Goal: Transaction & Acquisition: Book appointment/travel/reservation

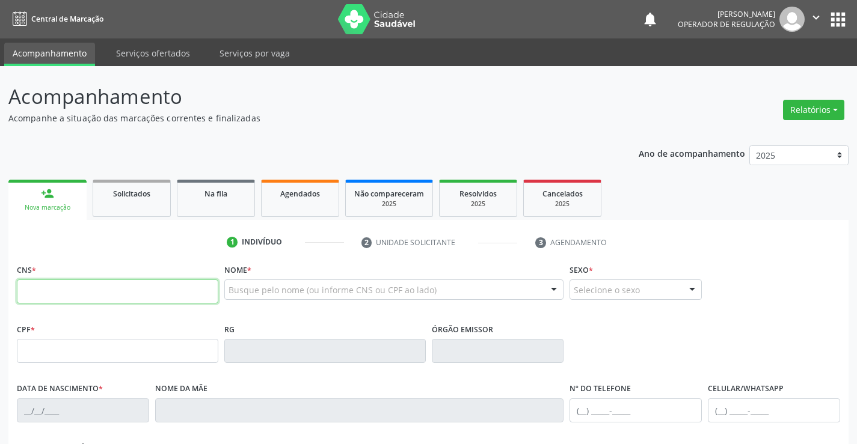
drag, startPoint x: 134, startPoint y: 307, endPoint x: 88, endPoint y: 290, distance: 48.7
click at [88, 290] on input "text" at bounding box center [117, 292] width 201 height 24
paste input "704 3065 4674 9798"
type input "704 3065 4674 9798"
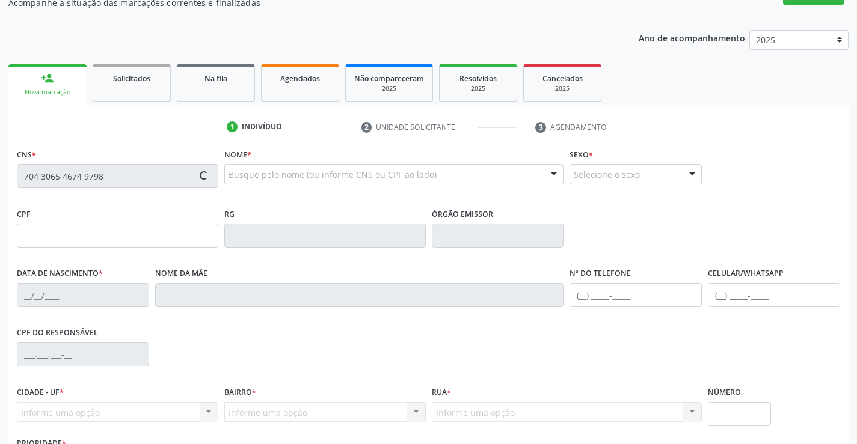
scroll to position [120, 0]
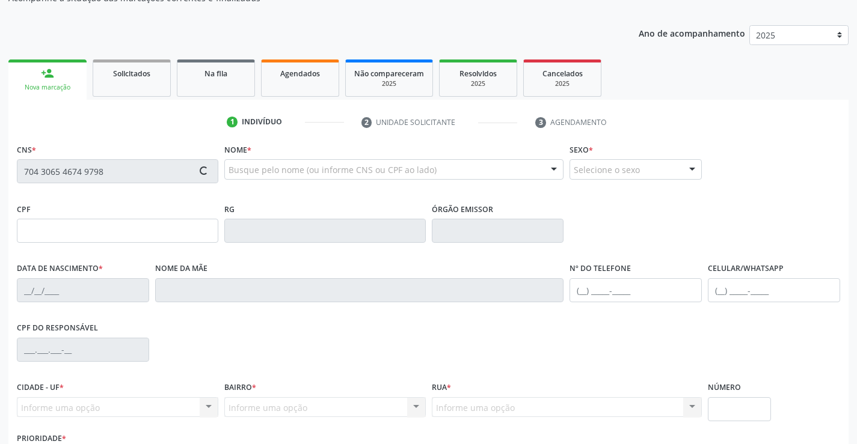
type input "26/09/2024"
type input "S/N"
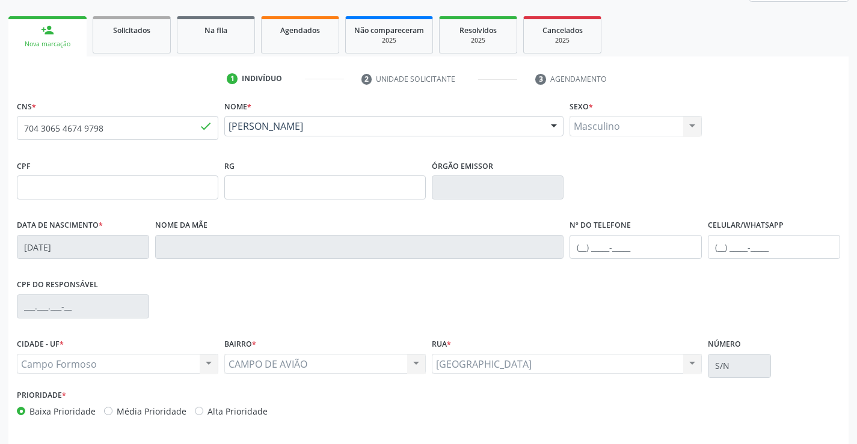
scroll to position [207, 0]
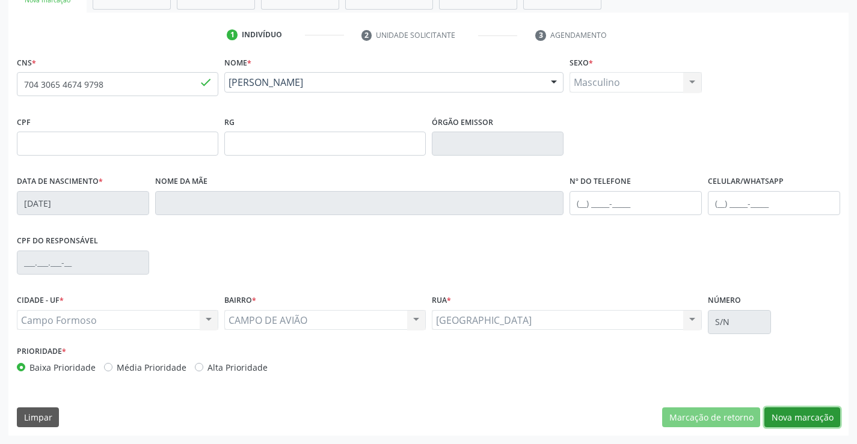
click at [823, 408] on button "Nova marcação" at bounding box center [802, 418] width 76 height 20
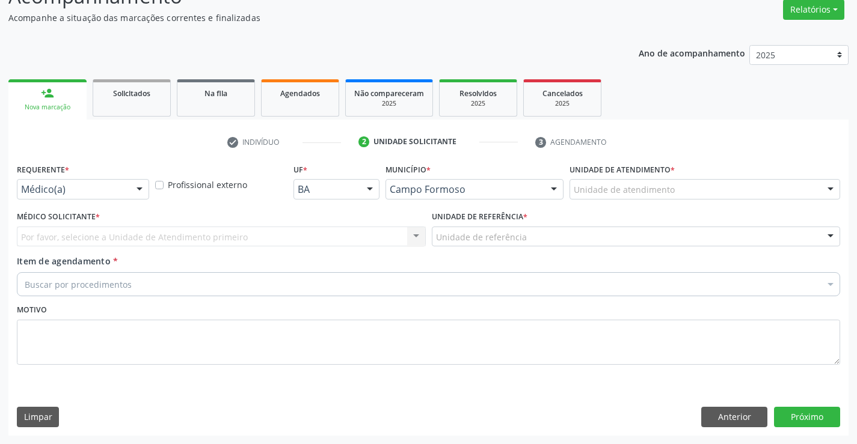
scroll to position [100, 0]
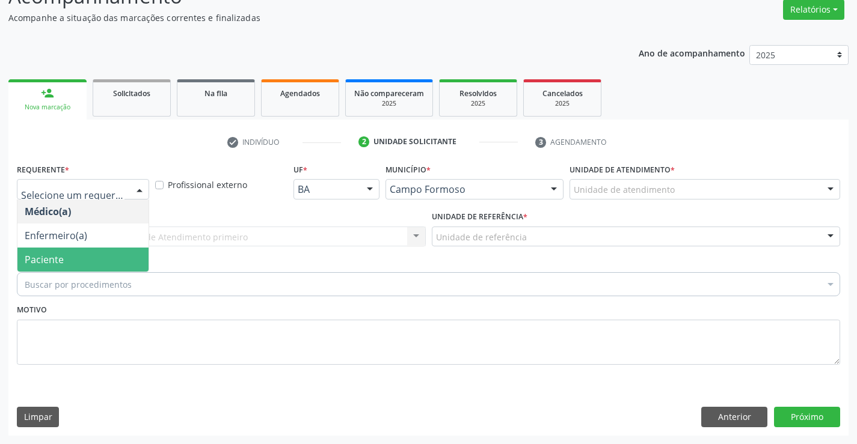
click at [91, 253] on span "Paciente" at bounding box center [82, 260] width 131 height 24
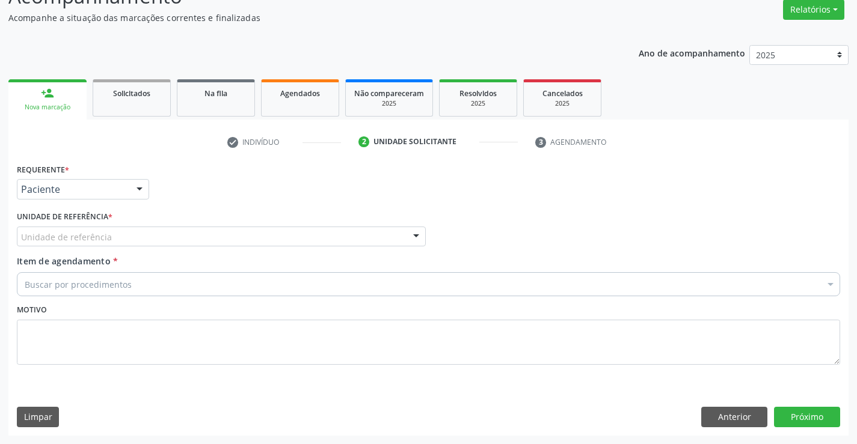
click at [209, 238] on div "Unidade de referência" at bounding box center [221, 237] width 409 height 20
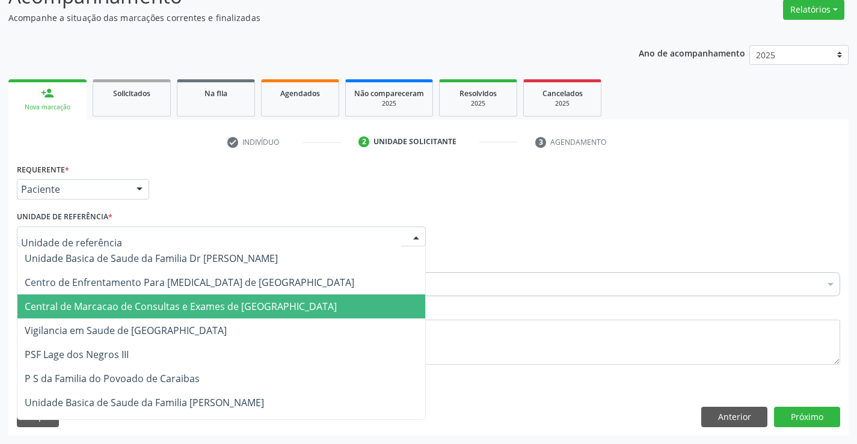
click at [209, 312] on span "Central de Marcacao de Consultas e Exames de [GEOGRAPHIC_DATA]" at bounding box center [181, 306] width 312 height 13
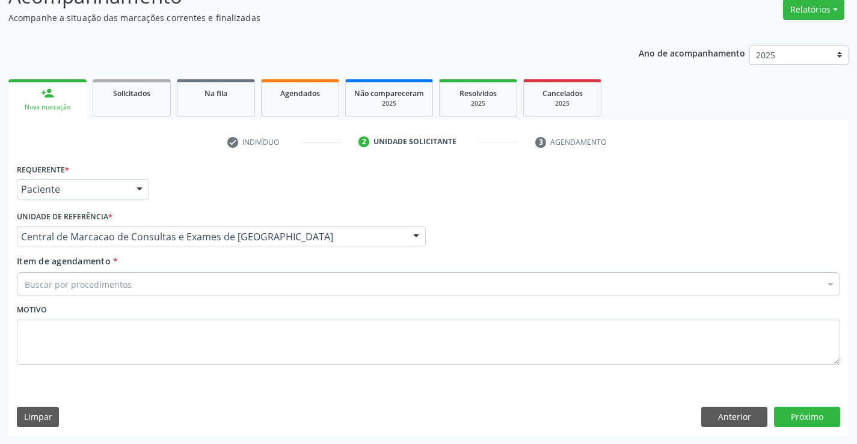
click at [243, 288] on div "Buscar por procedimentos" at bounding box center [428, 284] width 823 height 24
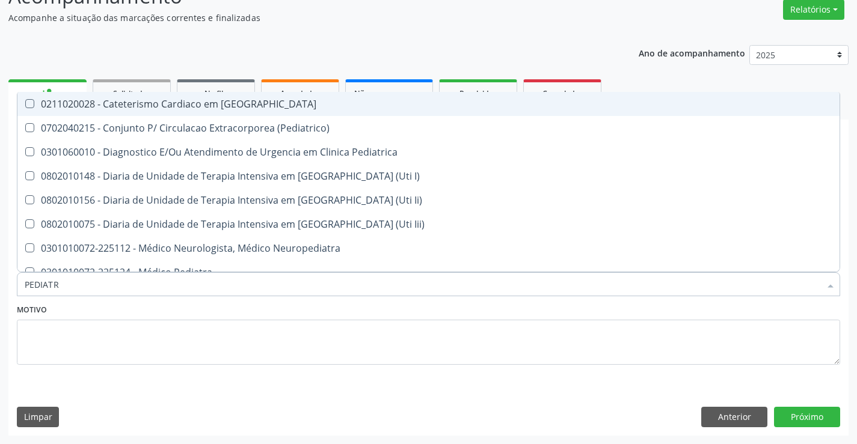
type input "PEDIATRA"
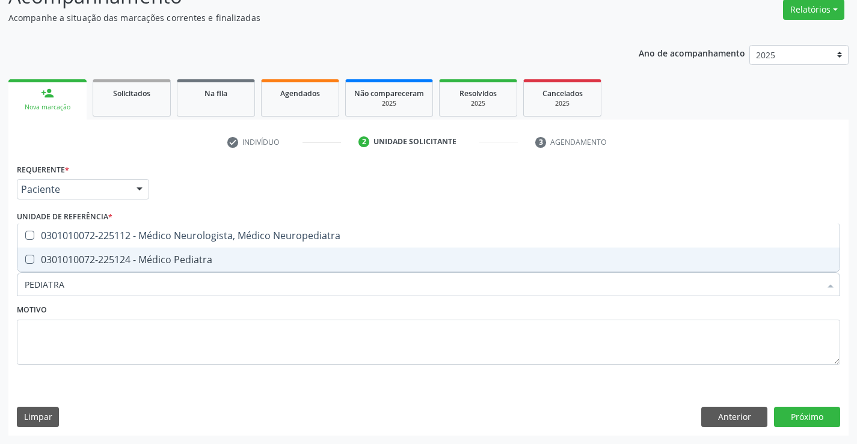
click at [244, 262] on div "0301010072-225124 - Médico Pediatra" at bounding box center [429, 260] width 808 height 10
checkbox Pediatra "true"
click at [822, 421] on button "Próximo" at bounding box center [807, 417] width 66 height 20
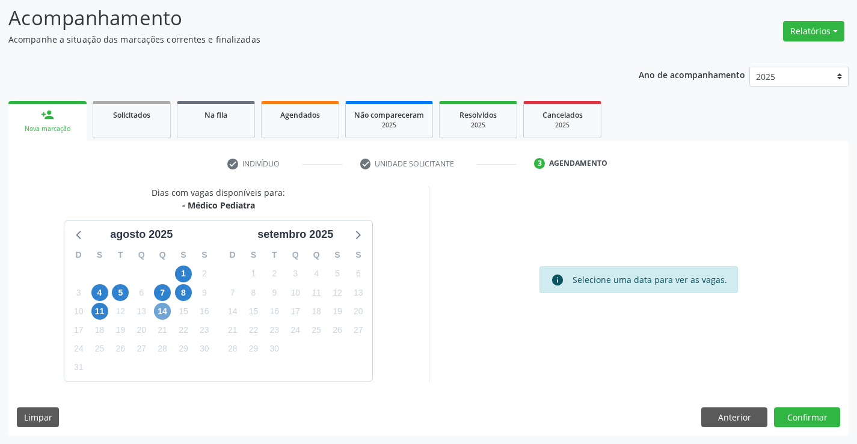
click at [161, 311] on span "14" at bounding box center [162, 311] width 17 height 17
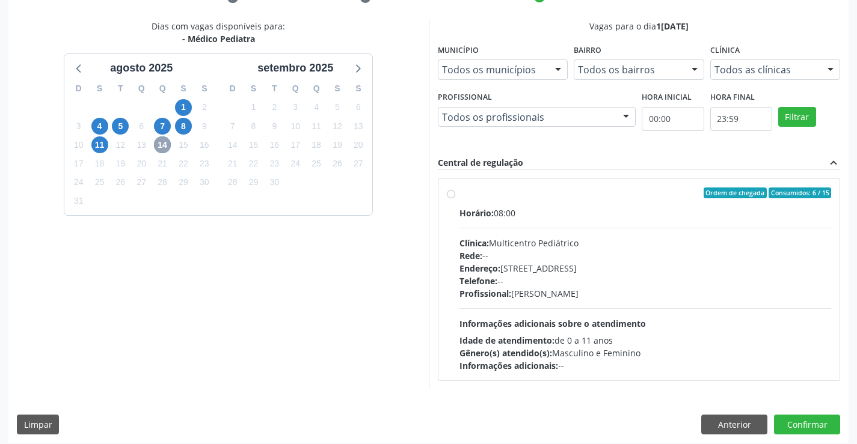
scroll to position [253, 0]
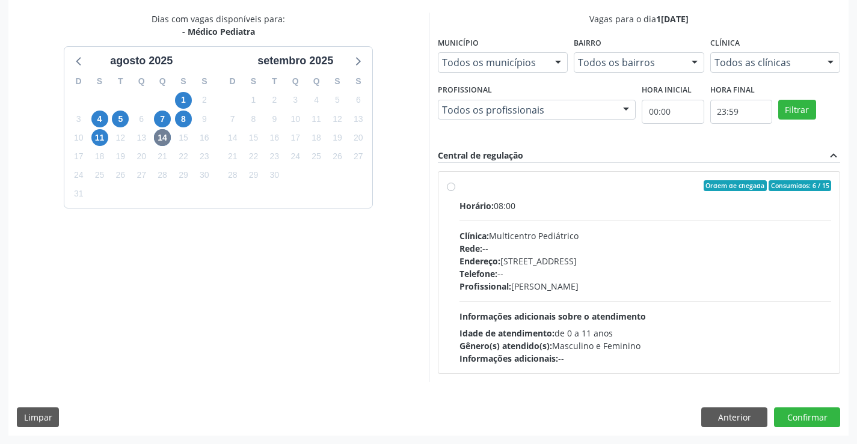
click at [578, 258] on div "Endereço: Antigo Casa Grande, nº 37, Centro, Campo Formoso - BA" at bounding box center [645, 261] width 372 height 13
click at [455, 191] on input "Ordem de chegada Consumidos: 6 / 15 Horário: 08:00 Clínica: Multicentro Pediátr…" at bounding box center [451, 185] width 8 height 11
radio input "true"
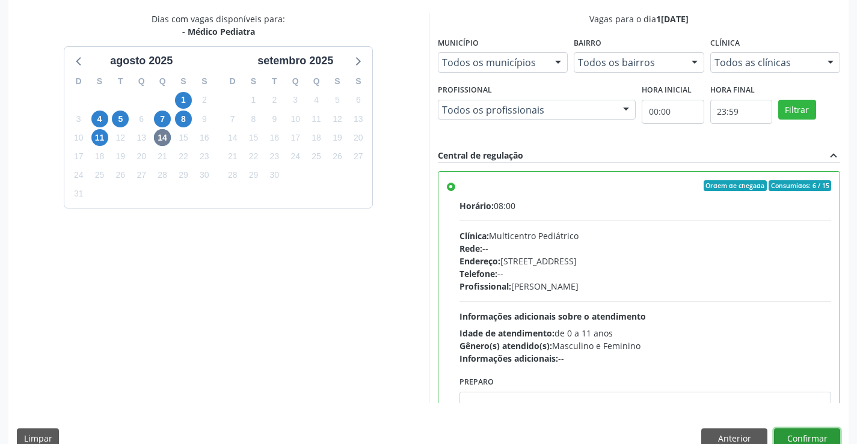
click at [830, 432] on button "Confirmar" at bounding box center [807, 439] width 66 height 20
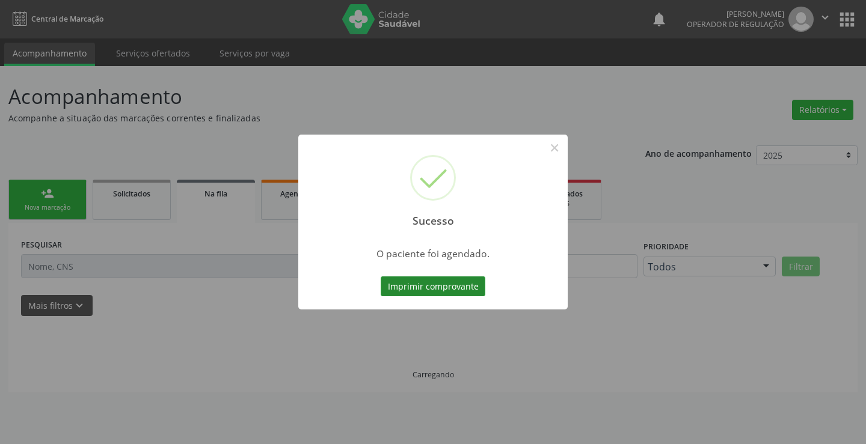
click at [438, 280] on button "Imprimir comprovante" at bounding box center [433, 287] width 105 height 20
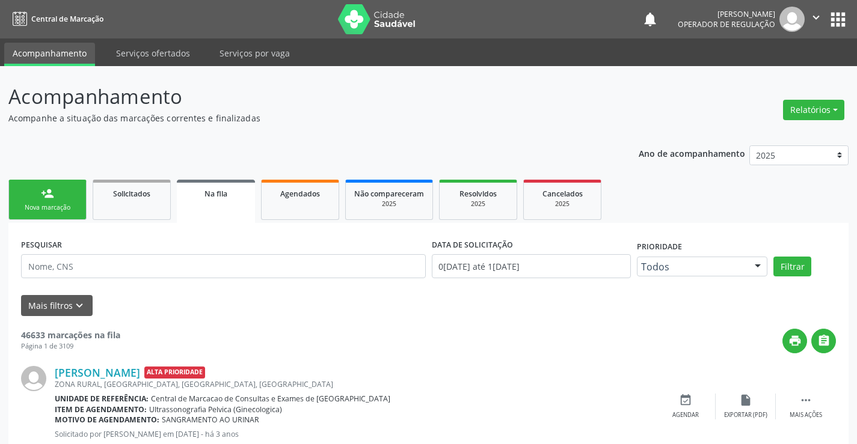
click at [63, 204] on div "Nova marcação" at bounding box center [47, 207] width 60 height 9
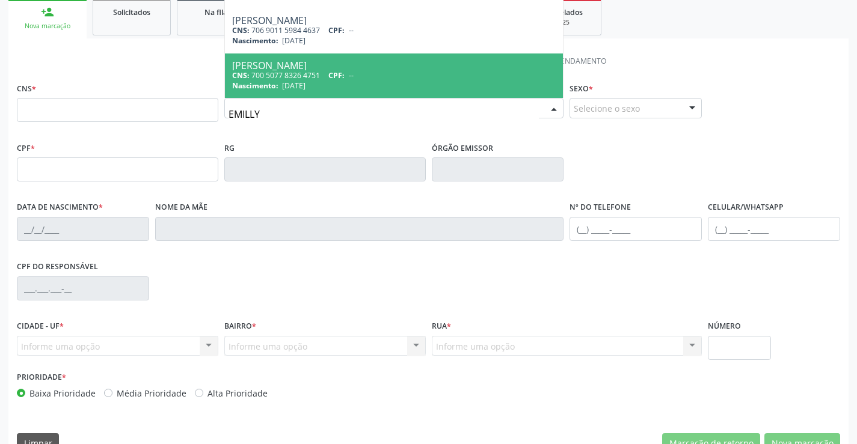
scroll to position [207, 0]
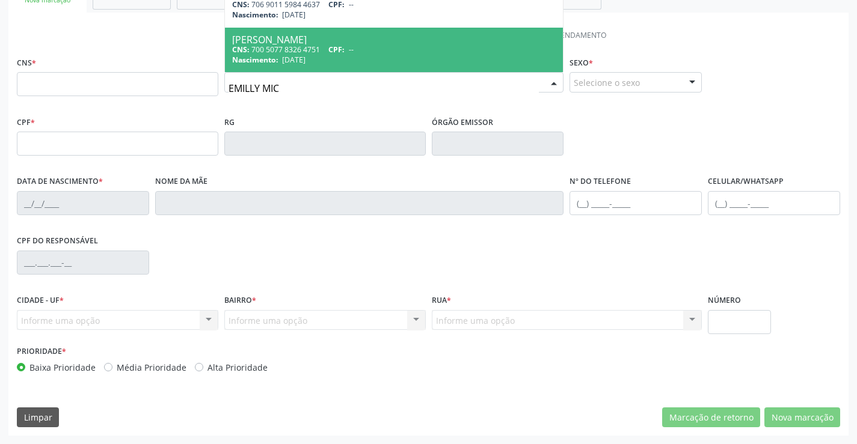
type input "EMILLY MICA"
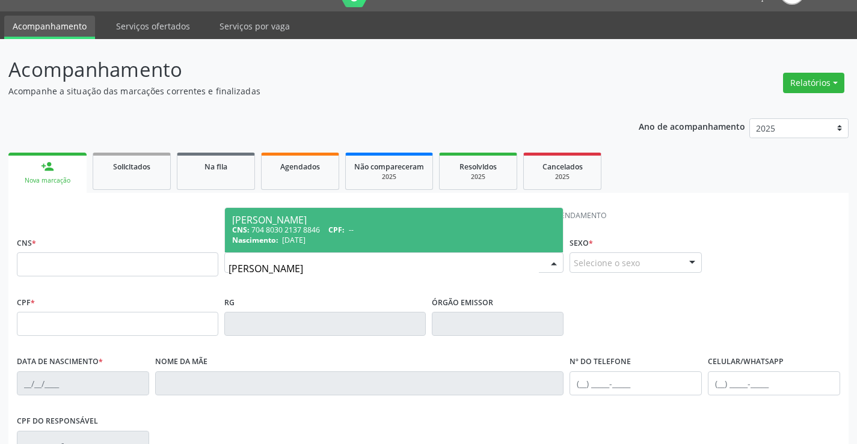
scroll to position [0, 0]
click at [321, 214] on span "Emilly Micaella Maia CNS: 704 8030 2137 8846 CPF: -- Nascimento: 10/08/1997" at bounding box center [394, 230] width 339 height 45
type input "704 8030 2137 8846"
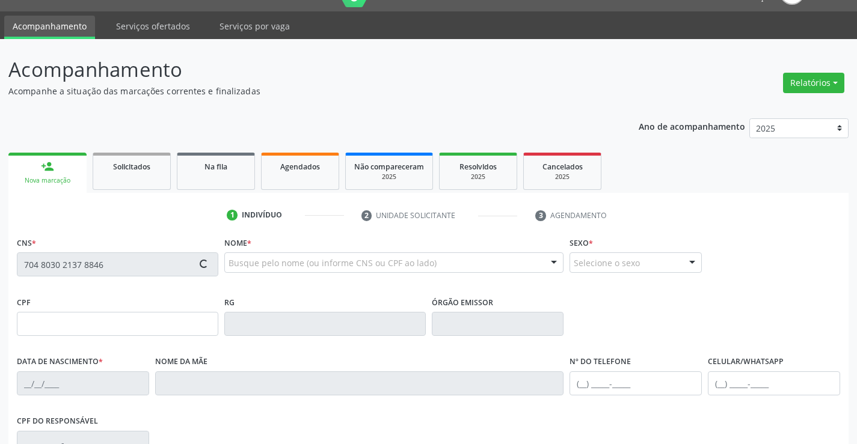
type input "2184133209"
type input "10/08/1997"
type input "Maria Elenita Maia da Silva"
type input "(74) 99119-0983"
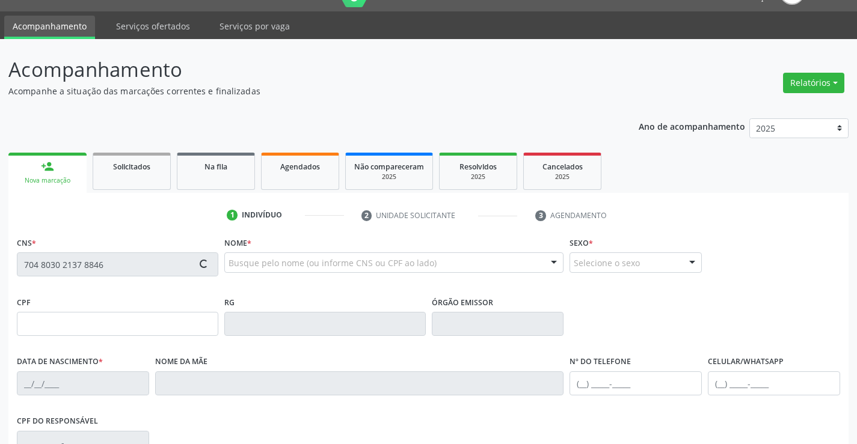
type input "864.464.335-57"
type input "90"
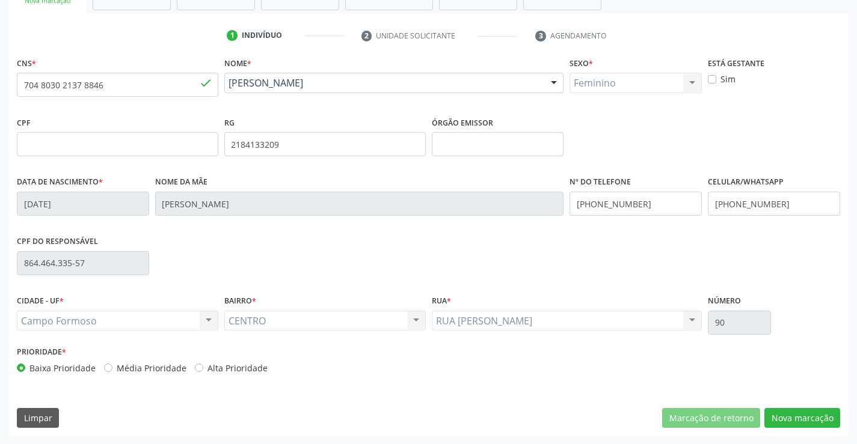
scroll to position [207, 0]
click at [808, 410] on button "Nova marcação" at bounding box center [802, 418] width 76 height 20
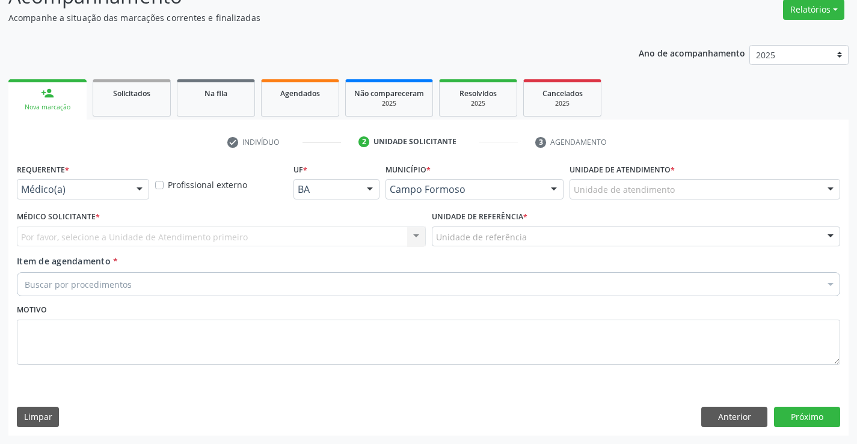
scroll to position [100, 0]
click at [87, 182] on div at bounding box center [83, 189] width 132 height 20
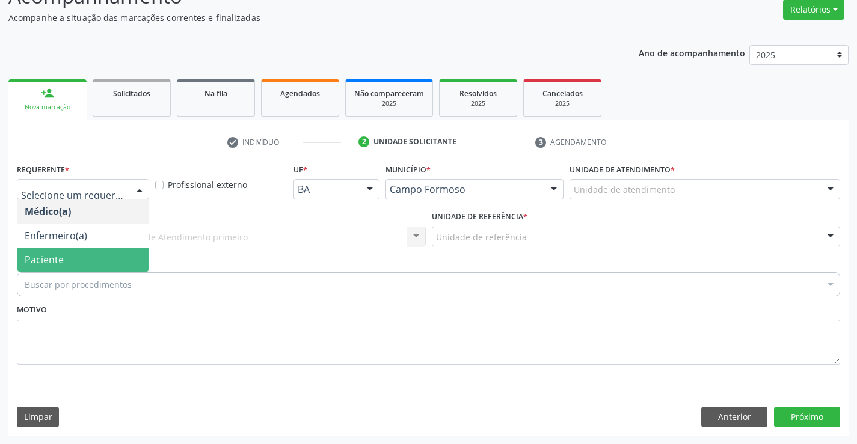
click at [63, 259] on span "Paciente" at bounding box center [82, 260] width 131 height 24
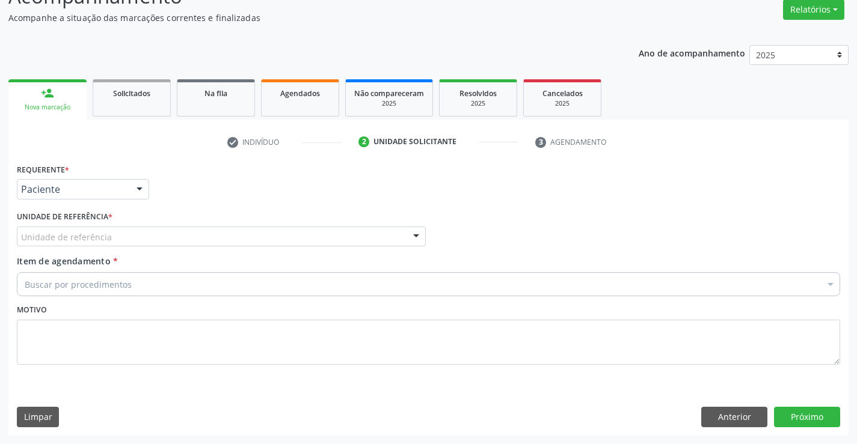
click at [195, 229] on div "Unidade de referência" at bounding box center [221, 237] width 409 height 20
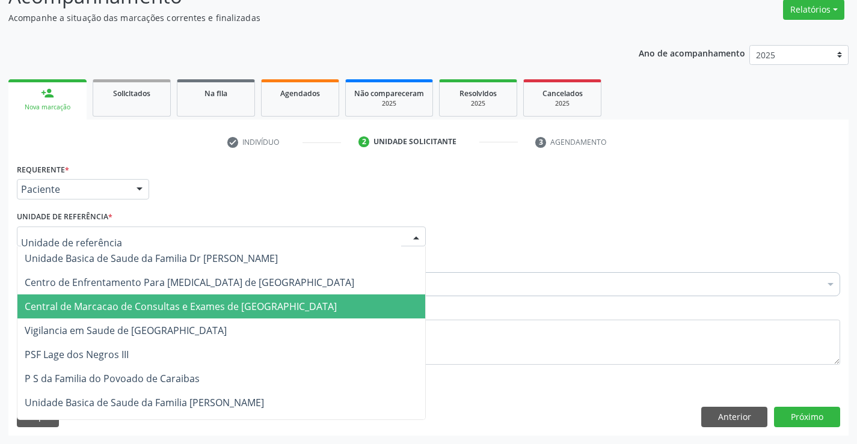
click at [195, 302] on span "Central de Marcacao de Consultas e Exames de [GEOGRAPHIC_DATA]" at bounding box center [181, 306] width 312 height 13
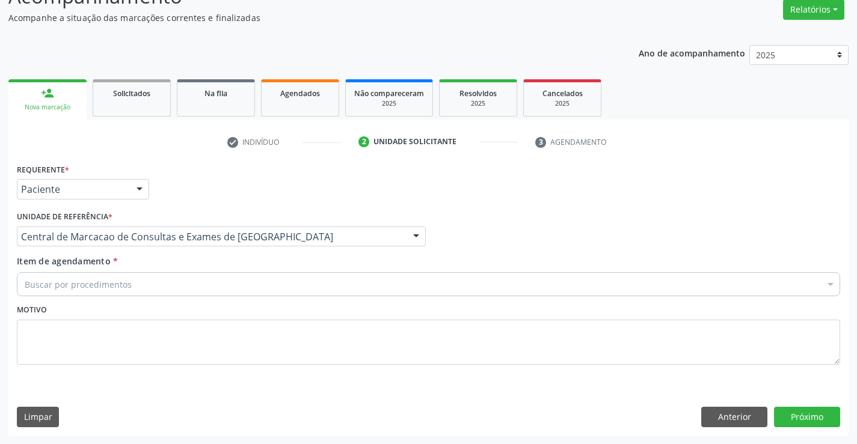
click at [233, 269] on div "Item de agendamento * Buscar por procedimentos Selecionar todos 0202040089 - 3X…" at bounding box center [428, 274] width 823 height 38
click at [233, 278] on div "Buscar por procedimentos" at bounding box center [428, 284] width 823 height 24
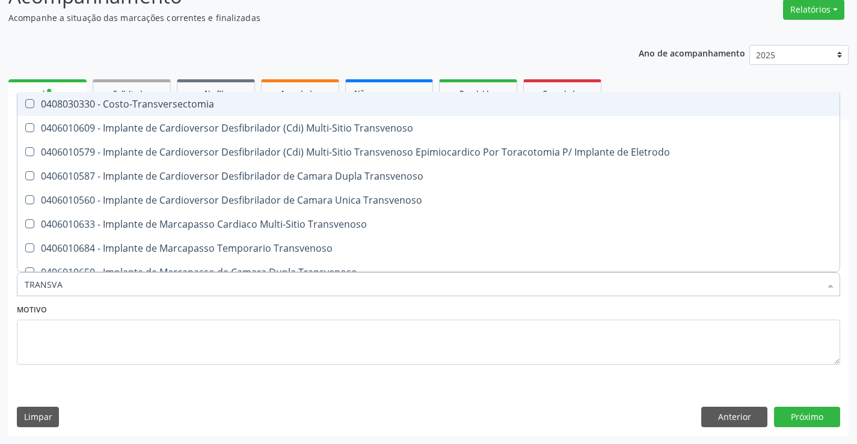
type input "TRANSVAG"
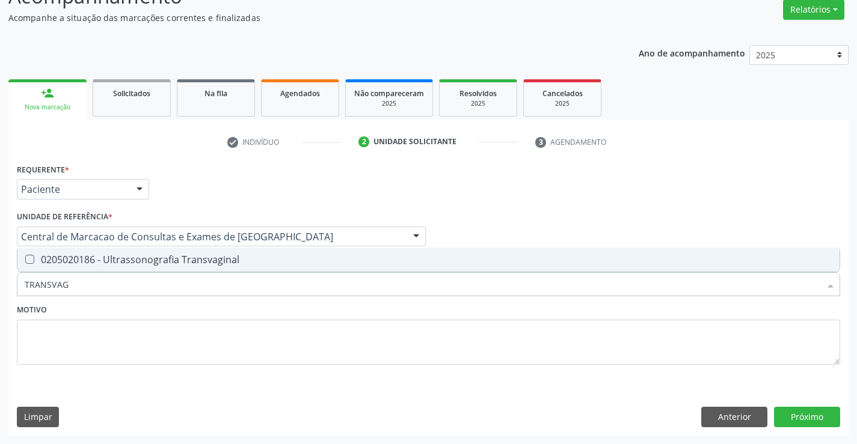
click at [244, 261] on div "0205020186 - Ultrassonografia Transvaginal" at bounding box center [429, 260] width 808 height 10
checkbox Transvaginal "true"
click at [806, 414] on button "Próximo" at bounding box center [807, 417] width 66 height 20
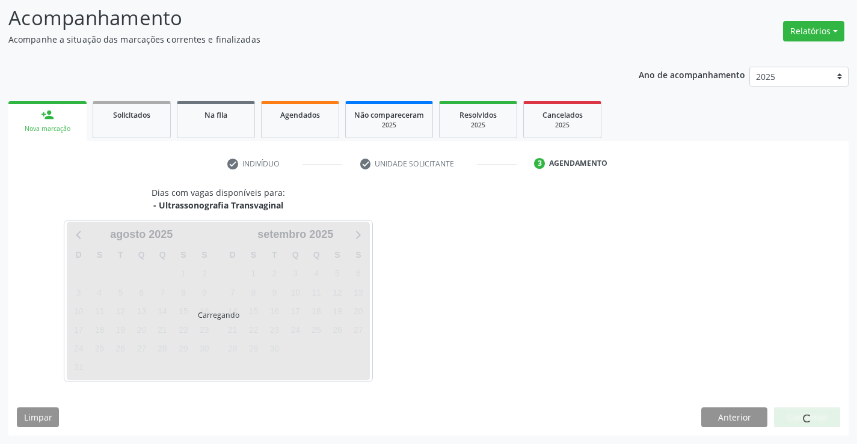
scroll to position [79, 0]
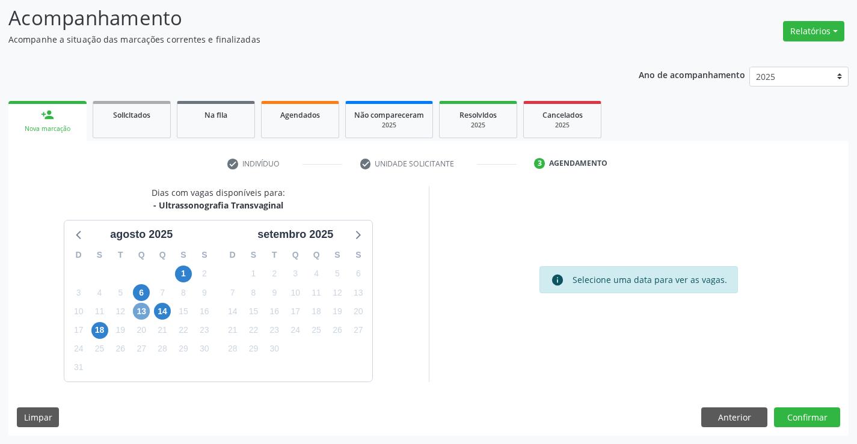
click at [140, 308] on span "13" at bounding box center [141, 311] width 17 height 17
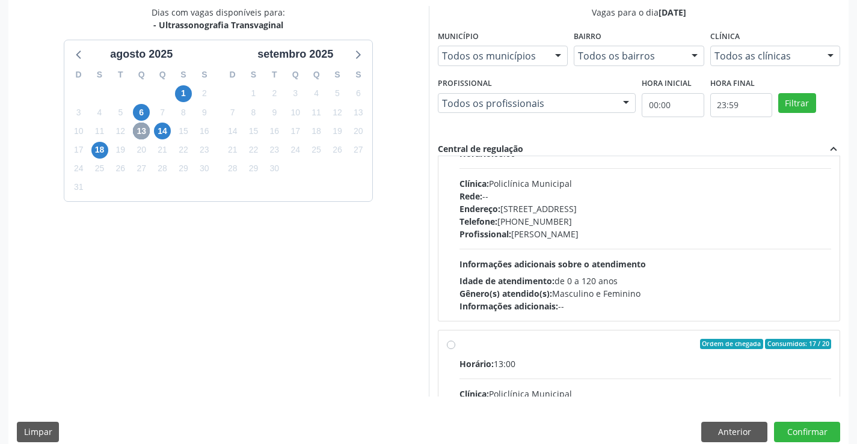
scroll to position [189, 0]
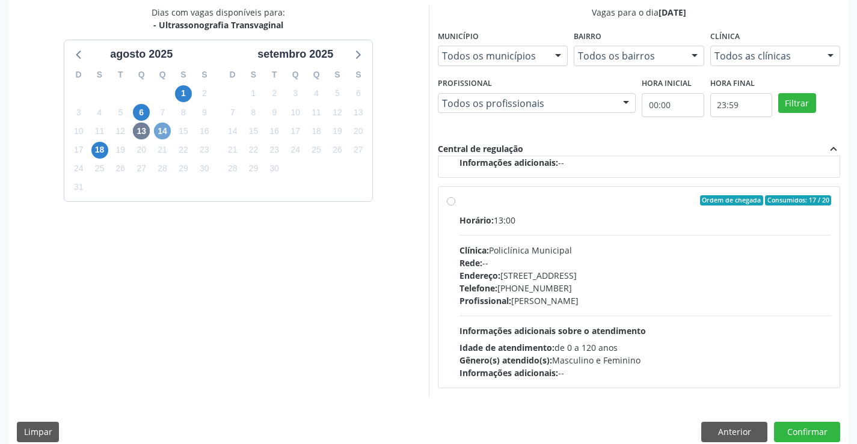
click at [165, 132] on span "14" at bounding box center [162, 131] width 17 height 17
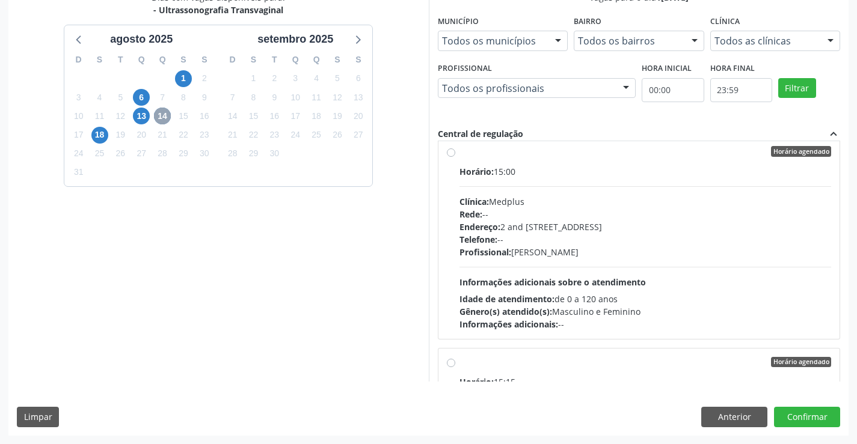
scroll to position [0, 0]
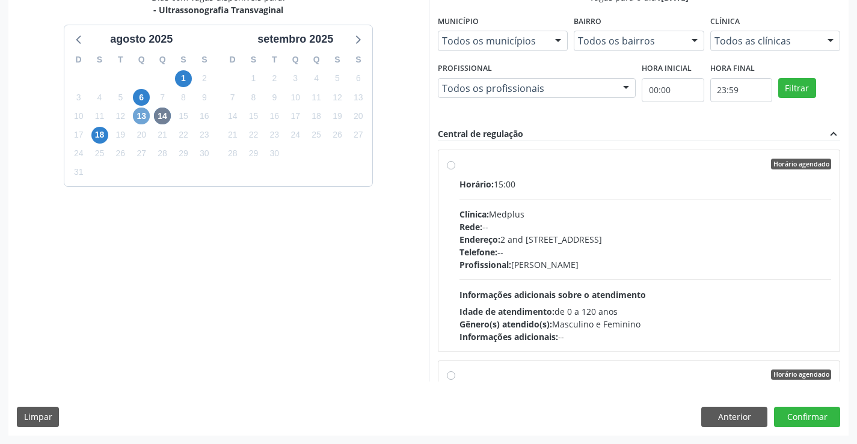
click at [144, 118] on span "13" at bounding box center [141, 116] width 17 height 17
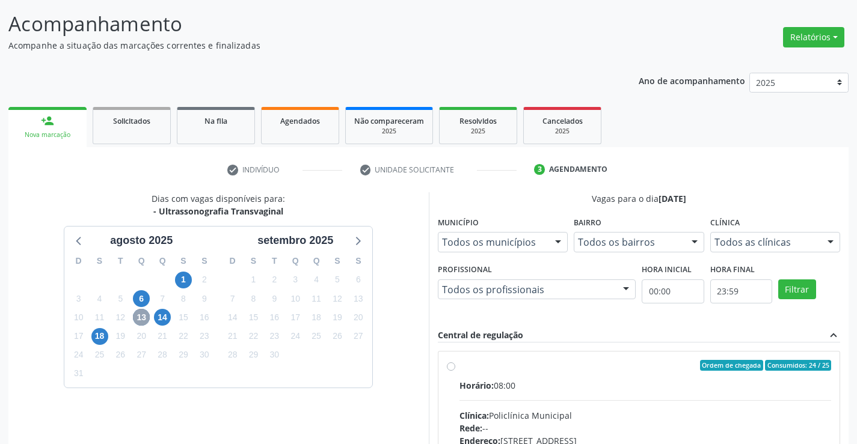
scroll to position [34, 0]
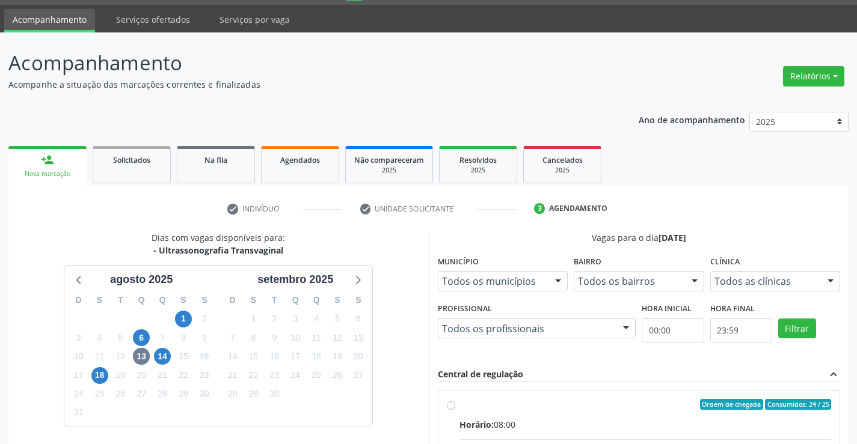
click at [68, 156] on link "person_add Nova marcação" at bounding box center [47, 166] width 78 height 40
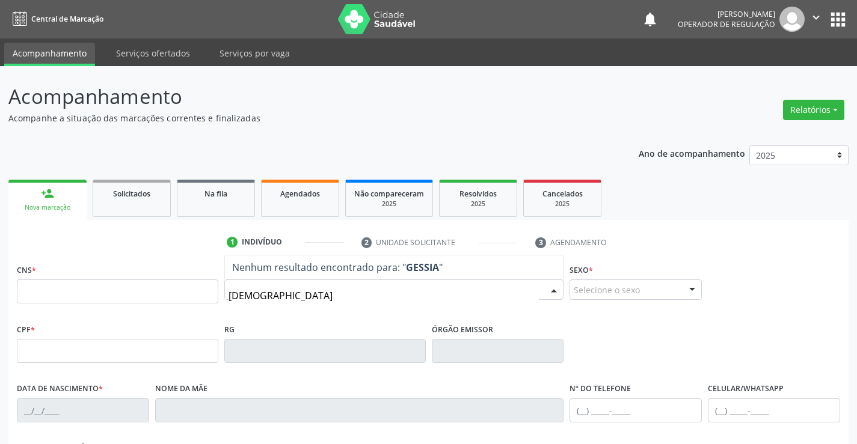
type input "[DEMOGRAPHIC_DATA]"
click at [301, 297] on div "Busque pelo nome (ou informe CNS ou CPF ao lado)" at bounding box center [394, 290] width 340 height 20
type input "[DEMOGRAPHIC_DATA]"
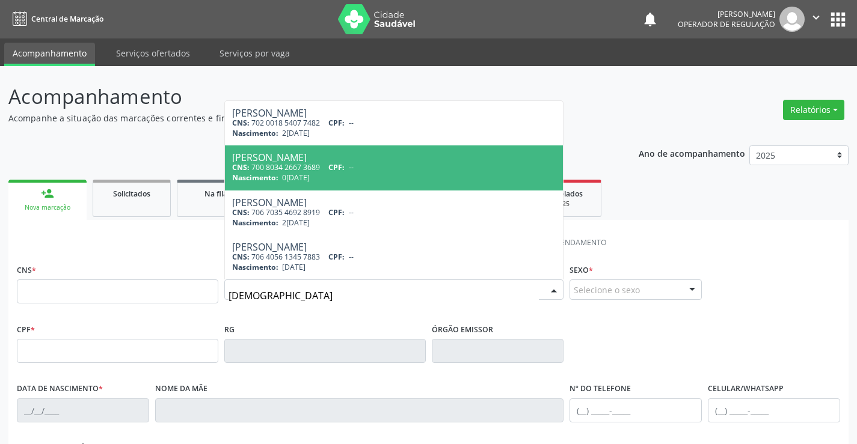
click at [337, 164] on span "CPF:" at bounding box center [336, 167] width 16 height 10
type input "700 8034 2667 3689"
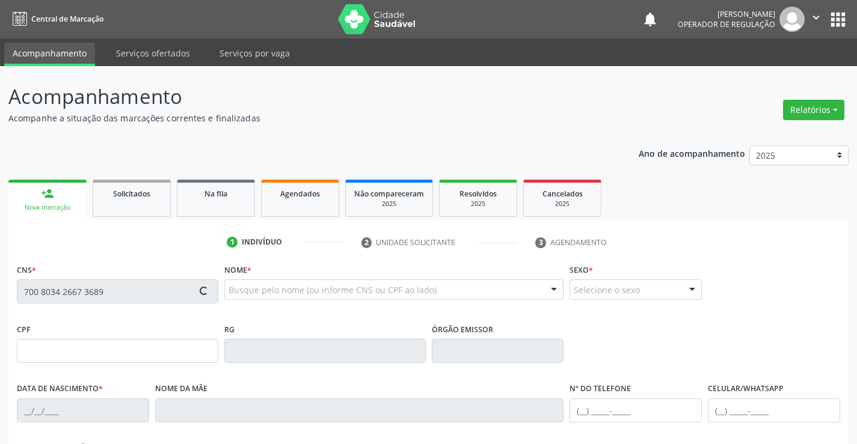
type input "0[DATE]"
type input "s/n"
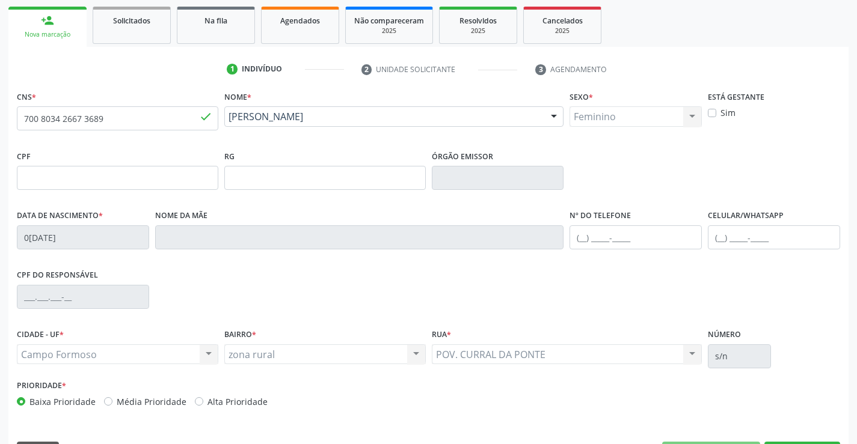
scroll to position [207, 0]
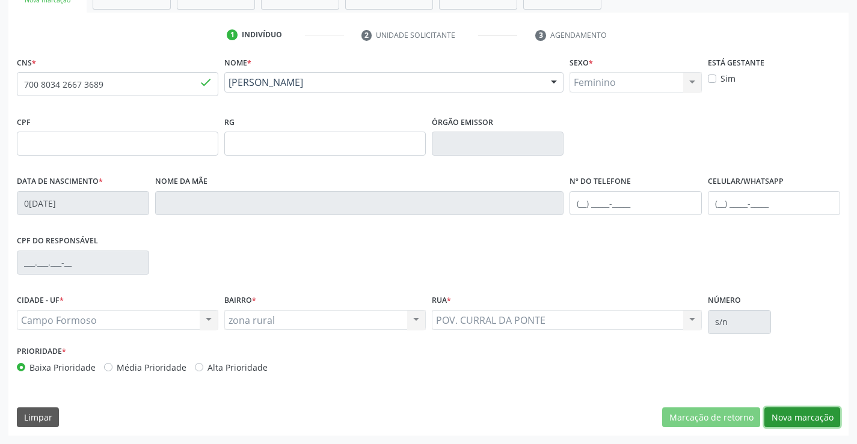
click at [816, 416] on button "Nova marcação" at bounding box center [802, 418] width 76 height 20
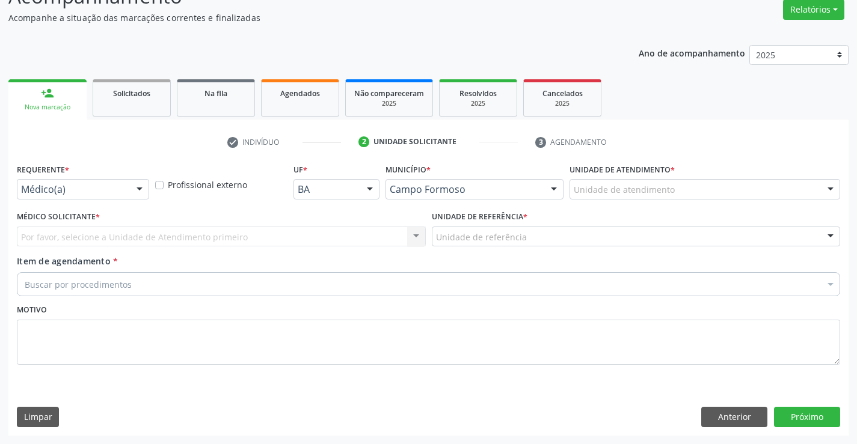
click at [117, 182] on div "Médico(a)" at bounding box center [83, 189] width 132 height 20
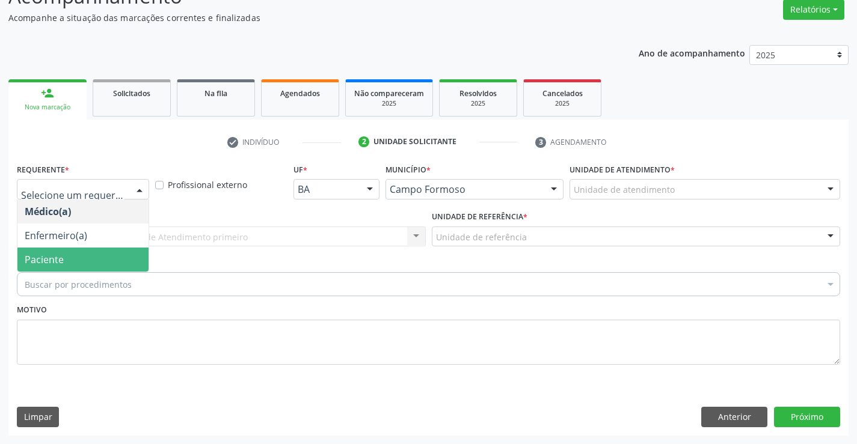
click at [88, 248] on span "Paciente" at bounding box center [82, 260] width 131 height 24
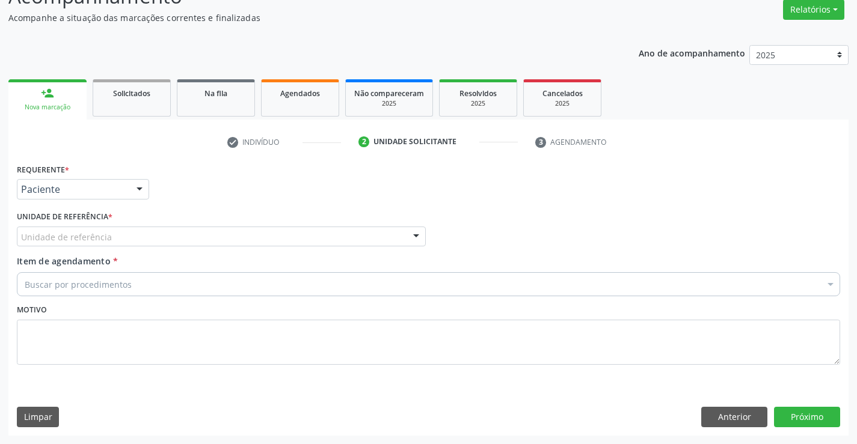
click at [157, 233] on div "Unidade de referência" at bounding box center [221, 237] width 409 height 20
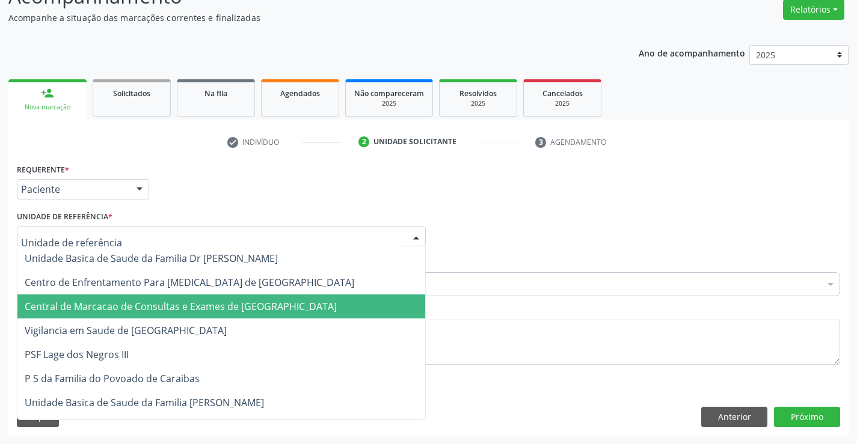
click at [155, 304] on span "Central de Marcacao de Consultas e Exames de [GEOGRAPHIC_DATA]" at bounding box center [181, 306] width 312 height 13
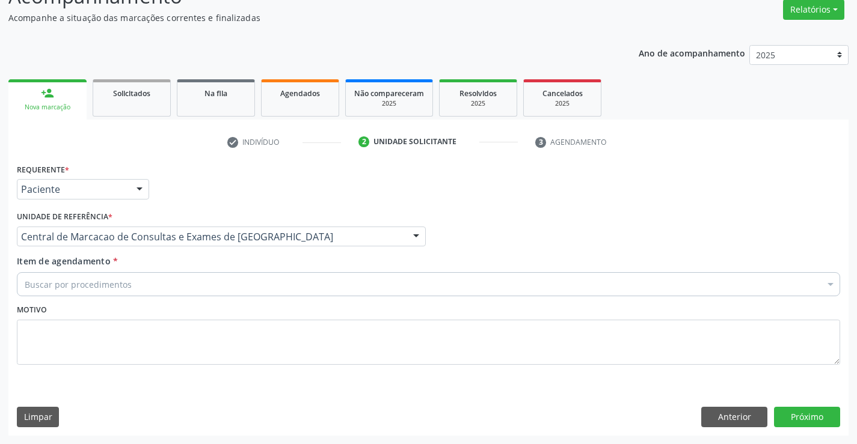
click at [180, 278] on div "Buscar por procedimentos" at bounding box center [428, 284] width 823 height 24
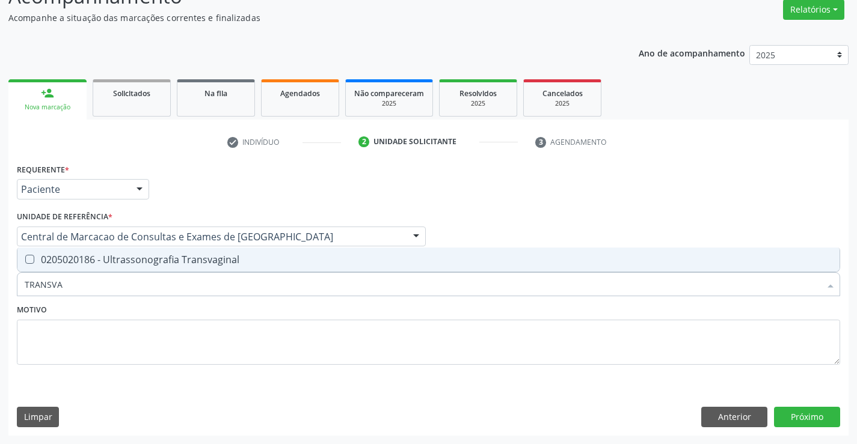
type input "TRANSVAG"
click at [184, 255] on div "0205020186 - Ultrassonografia Transvaginal" at bounding box center [429, 260] width 808 height 10
checkbox Transvaginal "true"
click at [788, 418] on button "Próximo" at bounding box center [807, 417] width 66 height 20
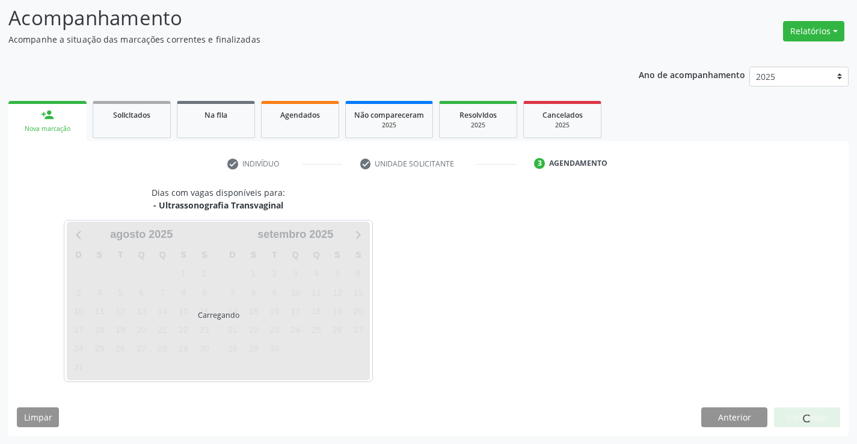
scroll to position [79, 0]
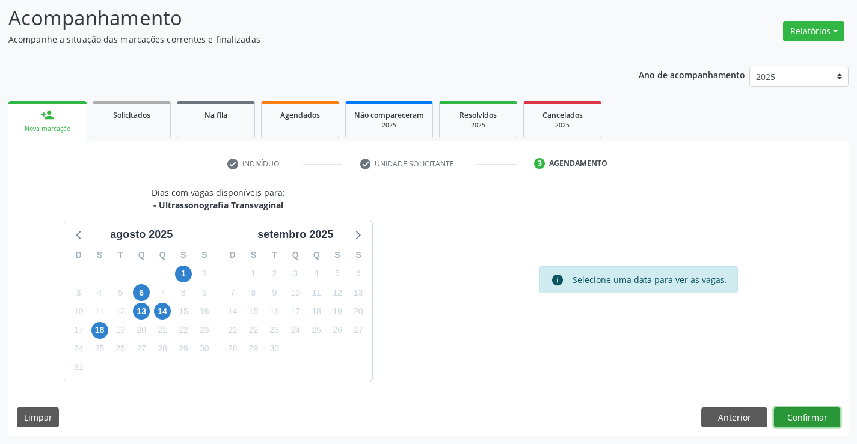
click at [791, 419] on button "Confirmar" at bounding box center [807, 418] width 66 height 20
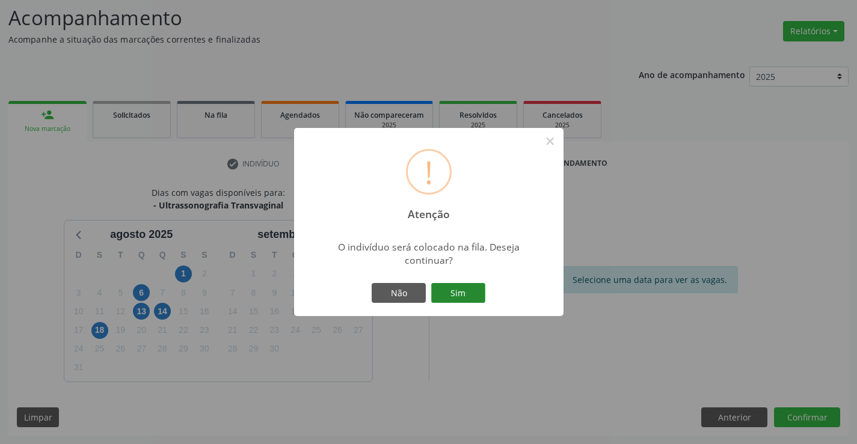
click at [455, 284] on button "Sim" at bounding box center [458, 293] width 54 height 20
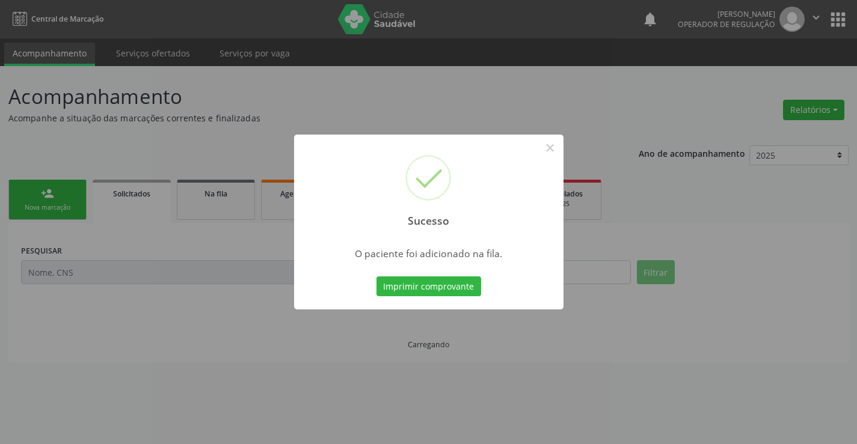
scroll to position [0, 0]
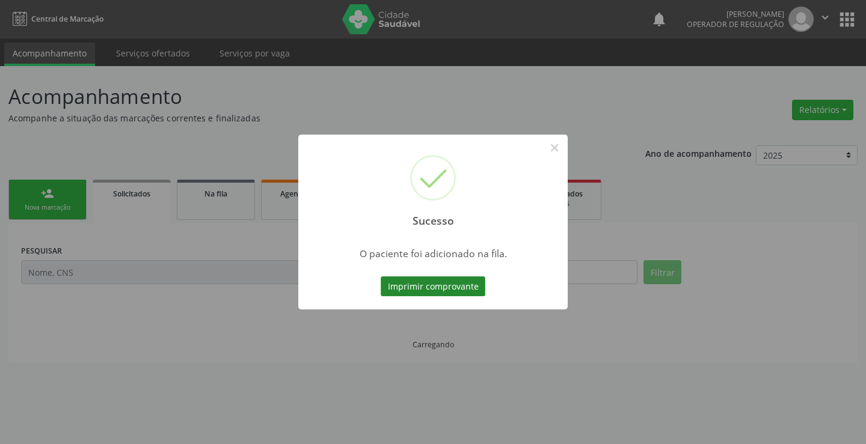
click at [443, 287] on button "Imprimir comprovante" at bounding box center [433, 287] width 105 height 20
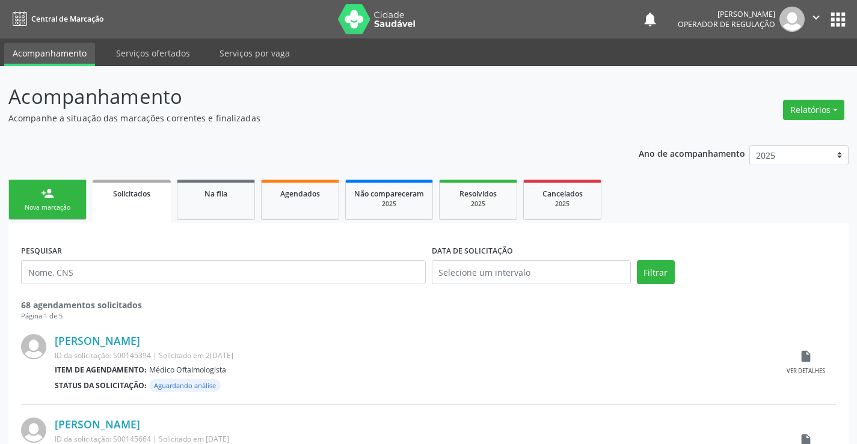
click at [52, 213] on link "person_add Nova marcação" at bounding box center [47, 200] width 78 height 40
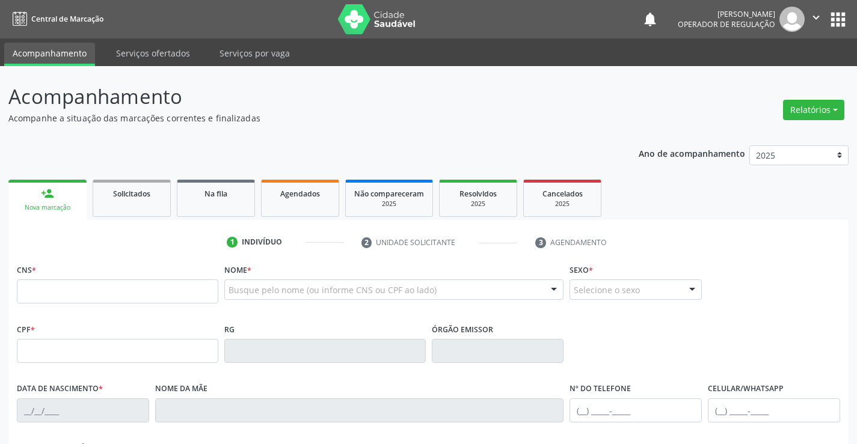
click at [51, 209] on div "Nova marcação" at bounding box center [47, 207] width 61 height 9
click at [123, 291] on input "text" at bounding box center [117, 292] width 201 height 24
type input "701 0078 9056 5499"
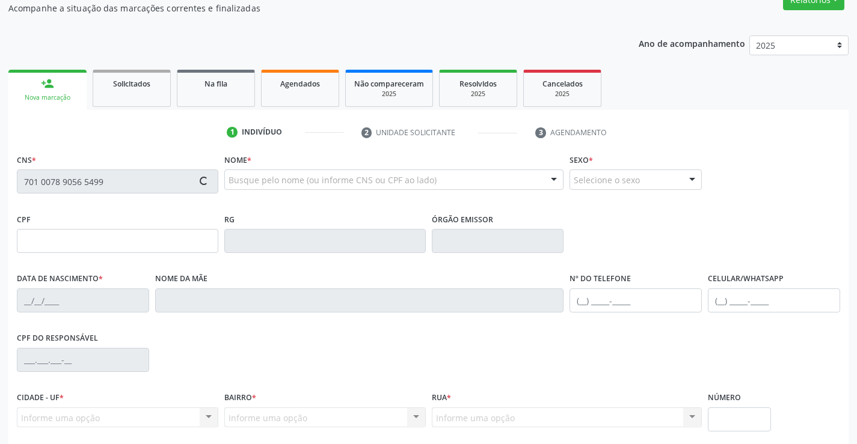
type input "1[DATE]"
type input "[PHONE_NUMBER]"
type input "S/N"
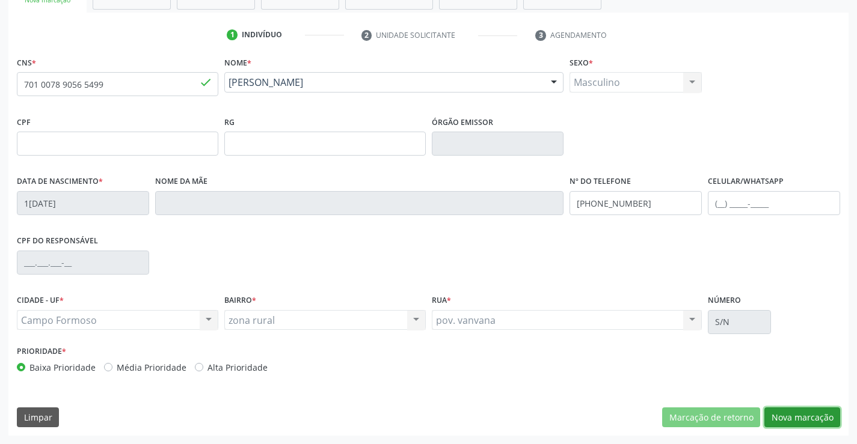
click at [828, 419] on button "Nova marcação" at bounding box center [802, 418] width 76 height 20
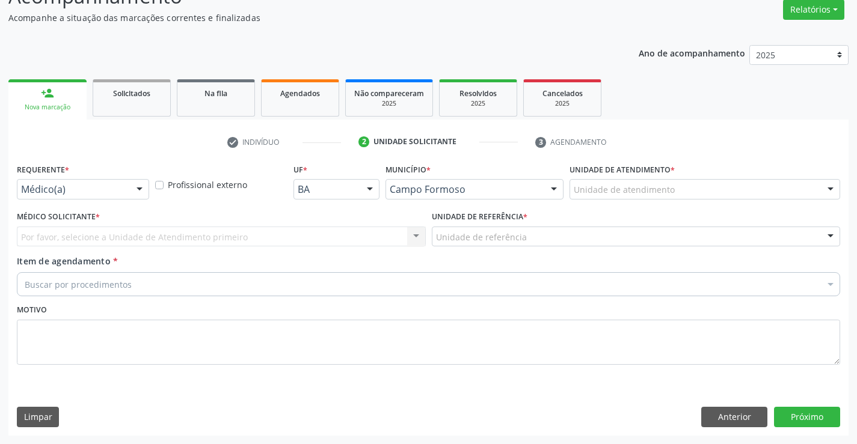
scroll to position [100, 0]
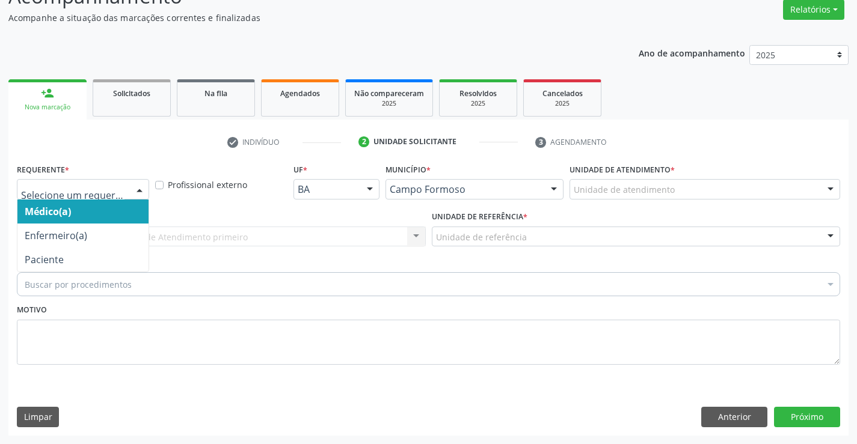
drag, startPoint x: 146, startPoint y: 184, endPoint x: 106, endPoint y: 236, distance: 65.3
click at [143, 185] on div at bounding box center [140, 190] width 18 height 20
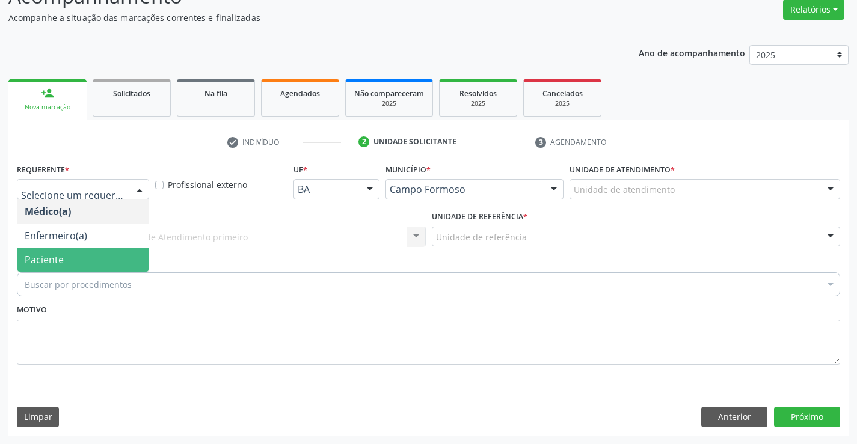
click at [84, 258] on span "Paciente" at bounding box center [82, 260] width 131 height 24
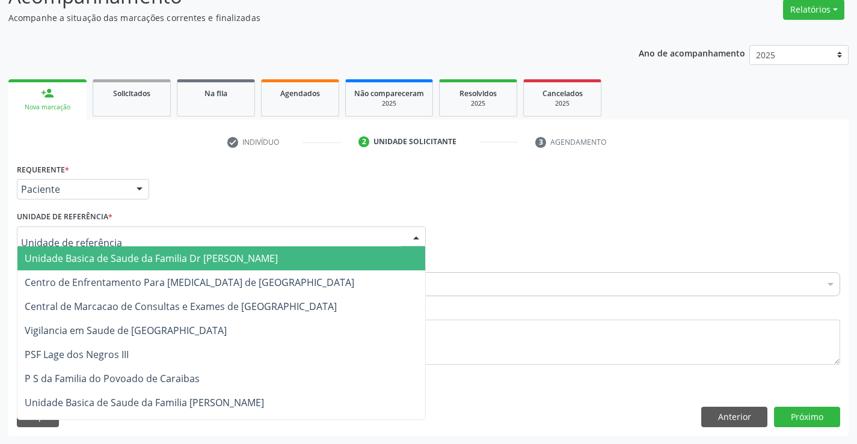
click at [177, 227] on div at bounding box center [221, 237] width 409 height 20
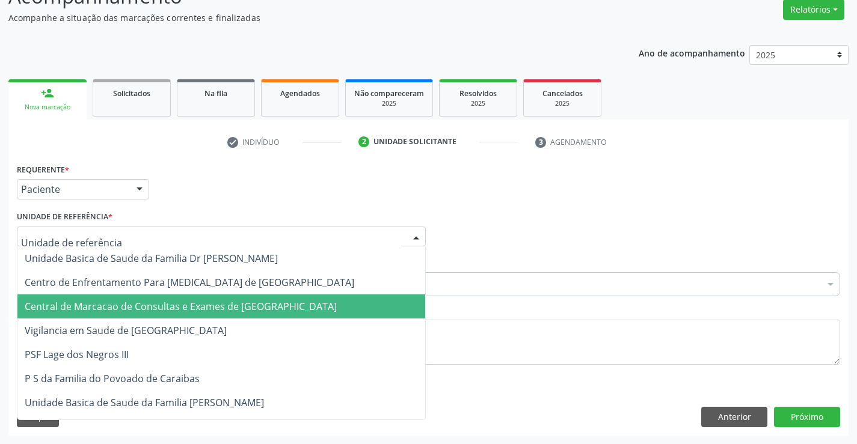
click at [193, 310] on span "Central de Marcacao de Consultas e Exames de [GEOGRAPHIC_DATA]" at bounding box center [181, 306] width 312 height 13
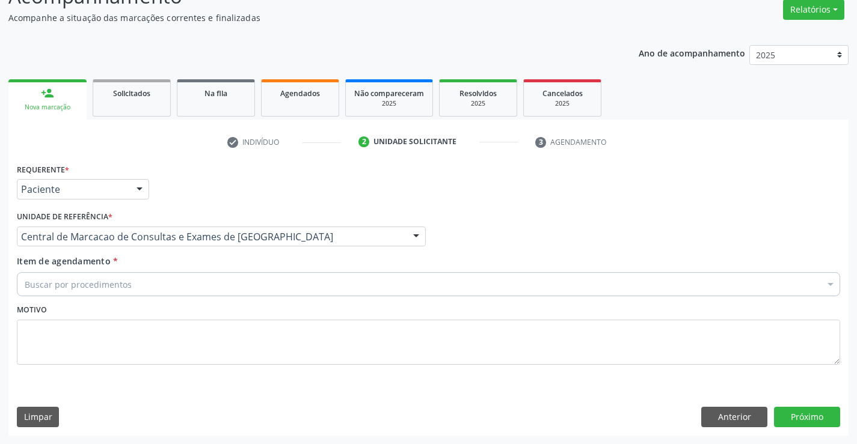
click at [217, 282] on div "Buscar por procedimentos" at bounding box center [428, 284] width 823 height 24
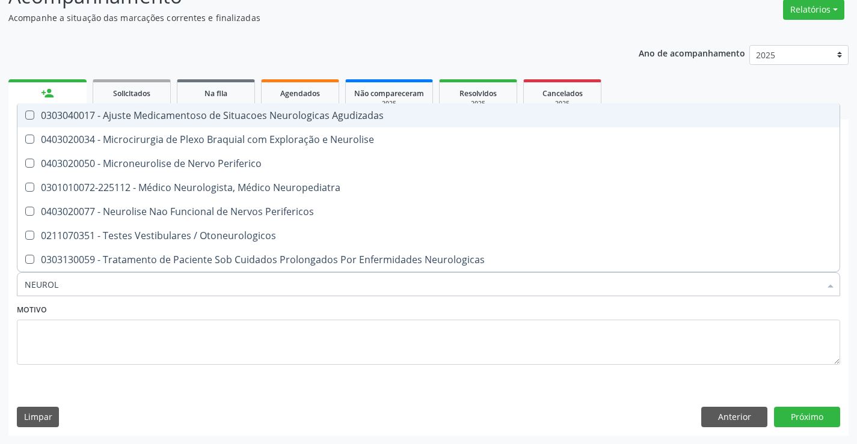
type input "NEUROLO"
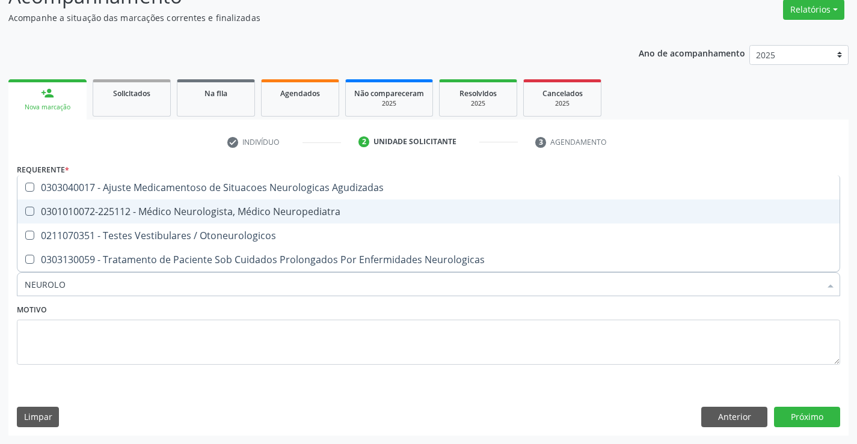
click at [254, 217] on div "0301010072-225112 - Médico Neurologista, Médico Neuropediatra" at bounding box center [429, 212] width 808 height 10
checkbox Neuropediatra "true"
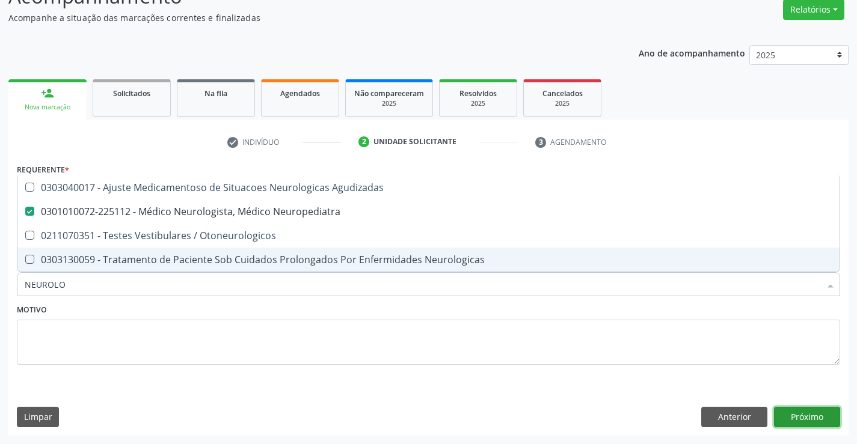
click at [815, 418] on button "Próximo" at bounding box center [807, 417] width 66 height 20
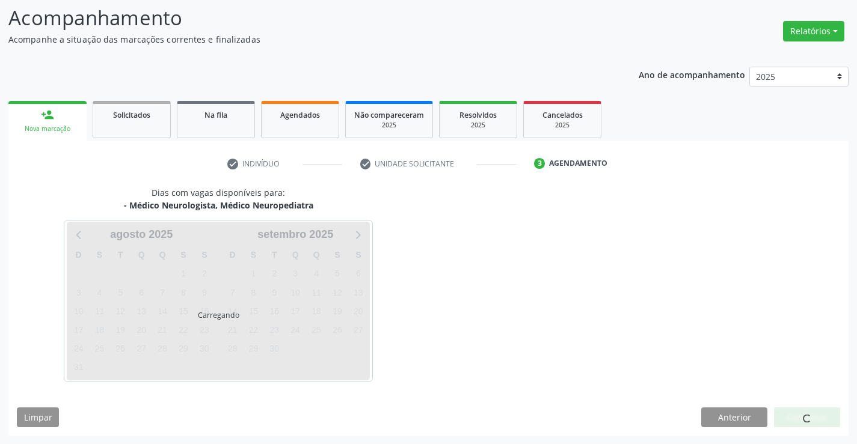
scroll to position [79, 0]
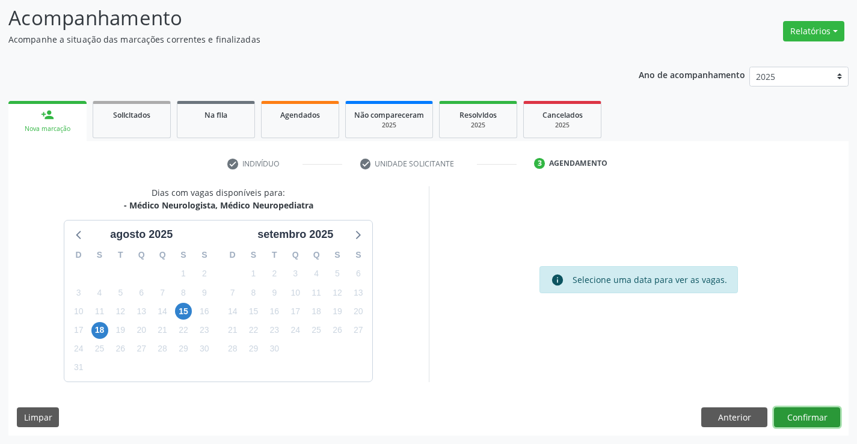
click at [805, 414] on button "Confirmar" at bounding box center [807, 418] width 66 height 20
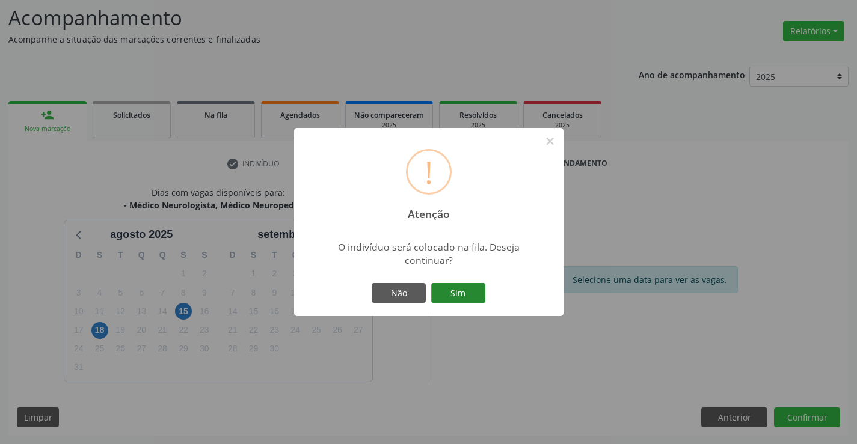
click at [462, 286] on button "Sim" at bounding box center [458, 293] width 54 height 20
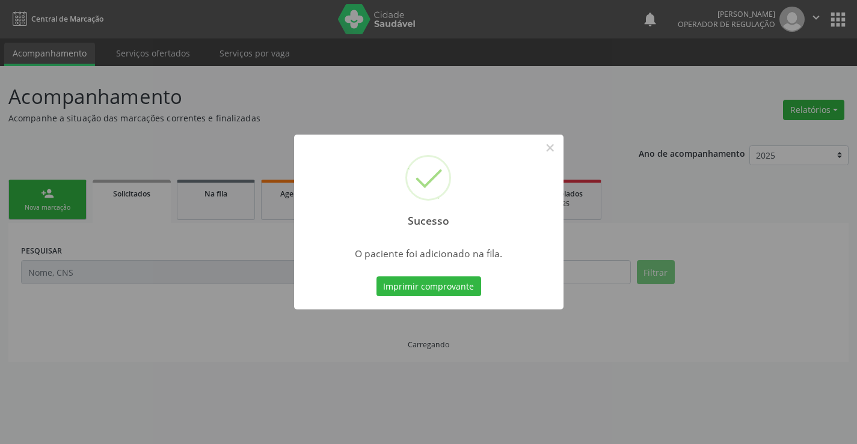
scroll to position [0, 0]
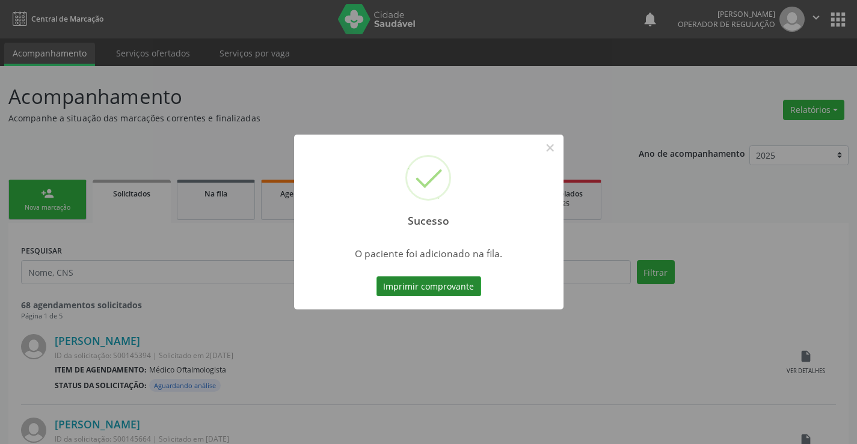
click at [445, 284] on button "Imprimir comprovante" at bounding box center [428, 287] width 105 height 20
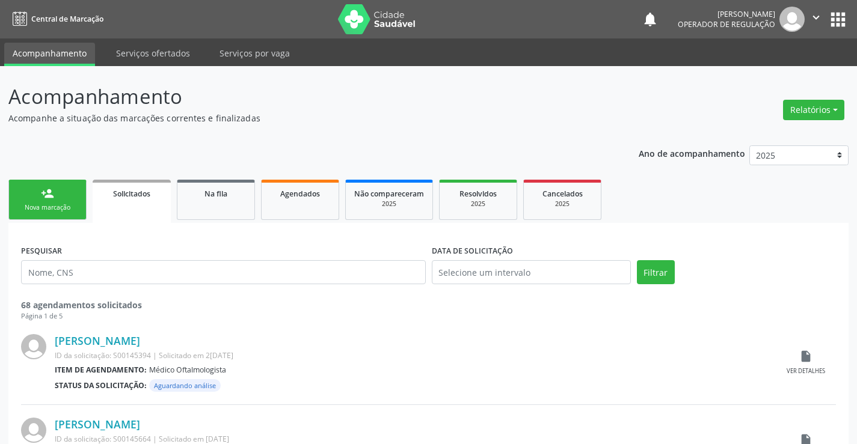
click at [55, 201] on link "person_add Nova marcação" at bounding box center [47, 200] width 78 height 40
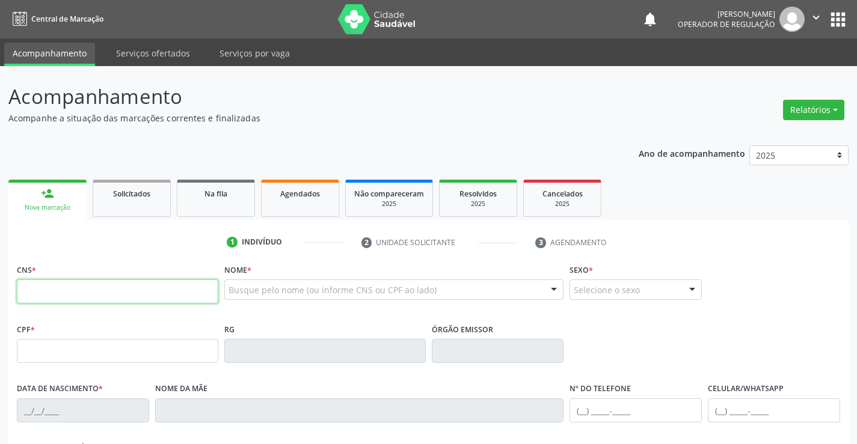
click at [82, 300] on input "text" at bounding box center [117, 292] width 201 height 24
click at [102, 303] on input "text" at bounding box center [117, 292] width 201 height 24
click at [59, 295] on input "text" at bounding box center [117, 292] width 201 height 24
click at [82, 284] on input "text" at bounding box center [117, 292] width 201 height 24
click at [78, 288] on input "text" at bounding box center [117, 292] width 201 height 24
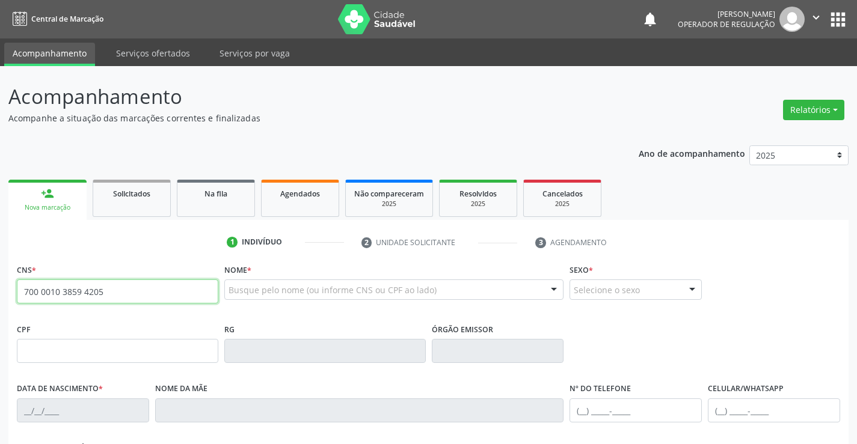
type input "700 0010 3859 4205"
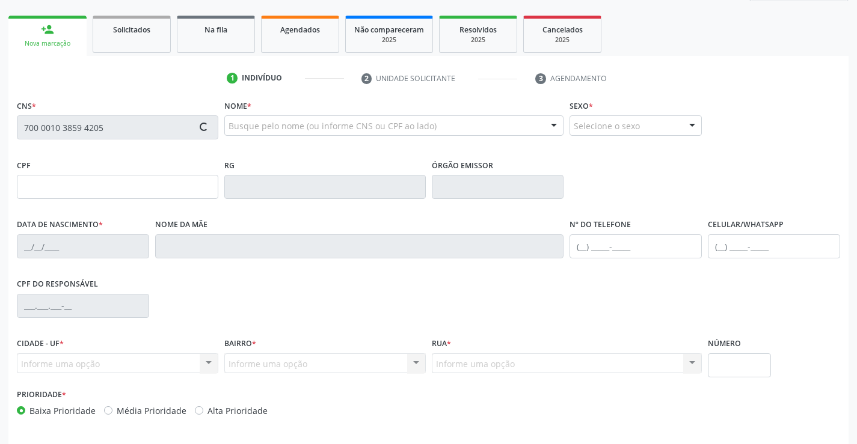
scroll to position [180, 0]
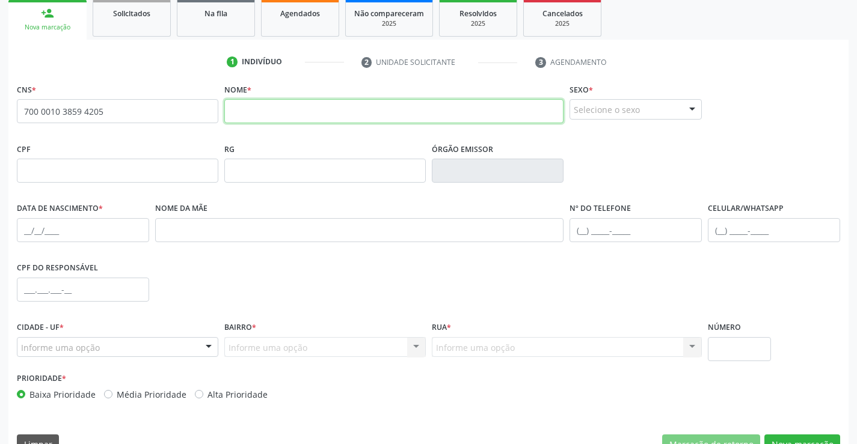
click at [269, 111] on input "text" at bounding box center [394, 111] width 340 height 24
type input "[PERSON_NAME]"
click at [637, 117] on div "Selecione o sexo" at bounding box center [636, 109] width 132 height 20
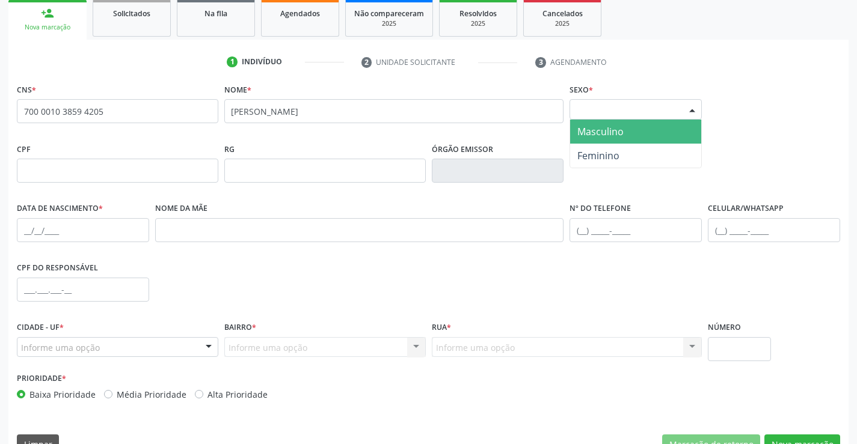
click at [602, 137] on span "Masculino" at bounding box center [600, 131] width 46 height 13
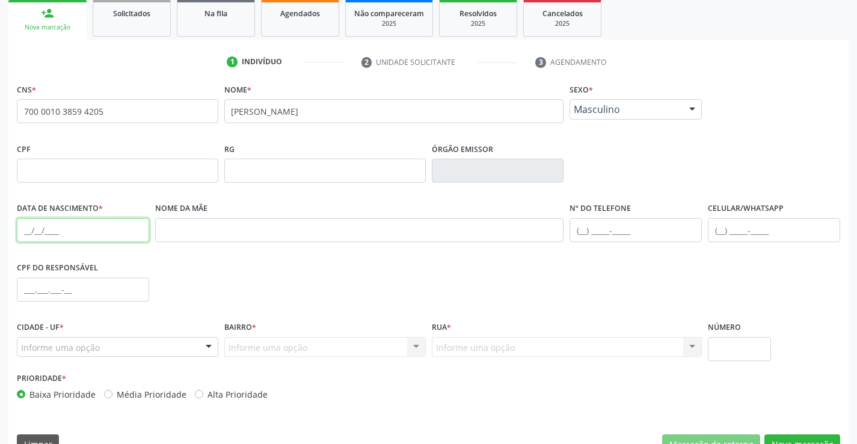
click at [27, 230] on input "text" at bounding box center [83, 230] width 132 height 24
type input "0[DATE]"
click at [190, 348] on div "Informe uma opção" at bounding box center [117, 347] width 201 height 20
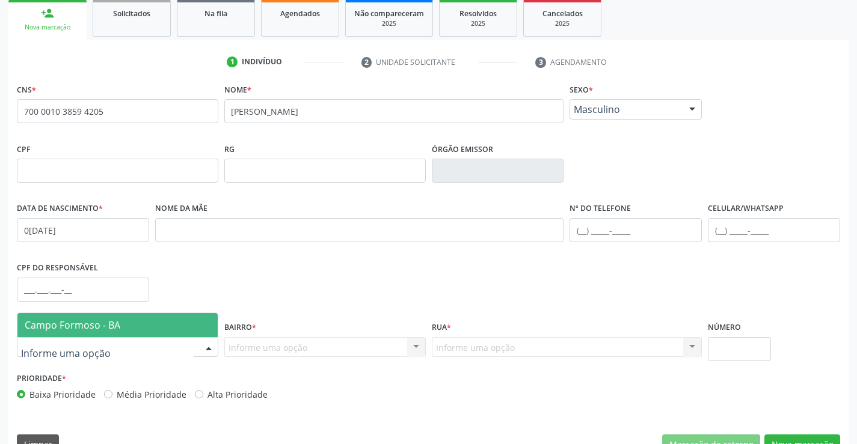
click at [189, 324] on span "Campo Formoso - BA" at bounding box center [117, 325] width 200 height 24
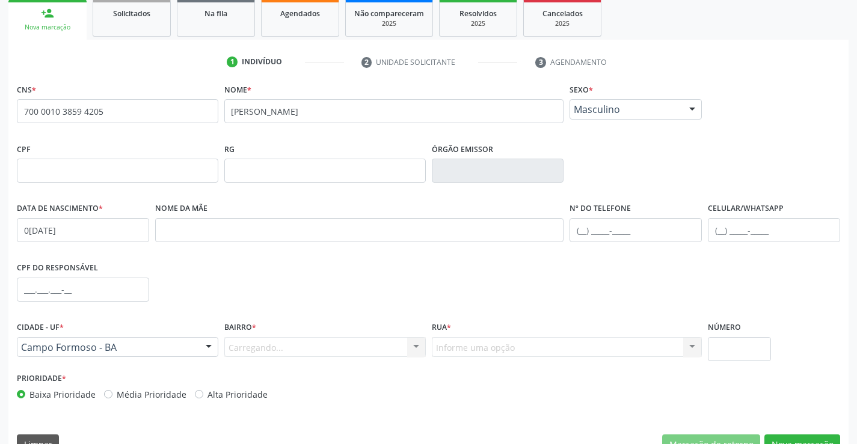
click at [408, 345] on div "Carregando... Nenhum resultado encontrado para: " " Nenhuma opção encontrada. D…" at bounding box center [324, 347] width 201 height 20
click at [411, 346] on div at bounding box center [416, 348] width 18 height 20
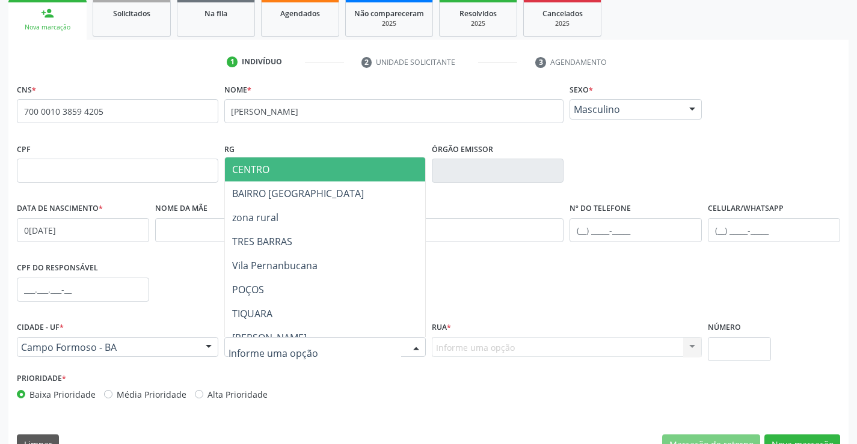
click at [325, 164] on span "CENTRO" at bounding box center [355, 170] width 260 height 24
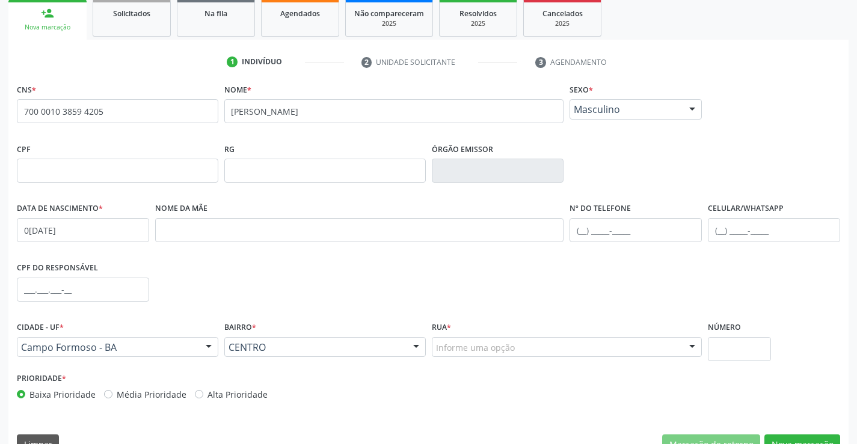
click at [654, 346] on div "Informe uma opção" at bounding box center [567, 347] width 271 height 20
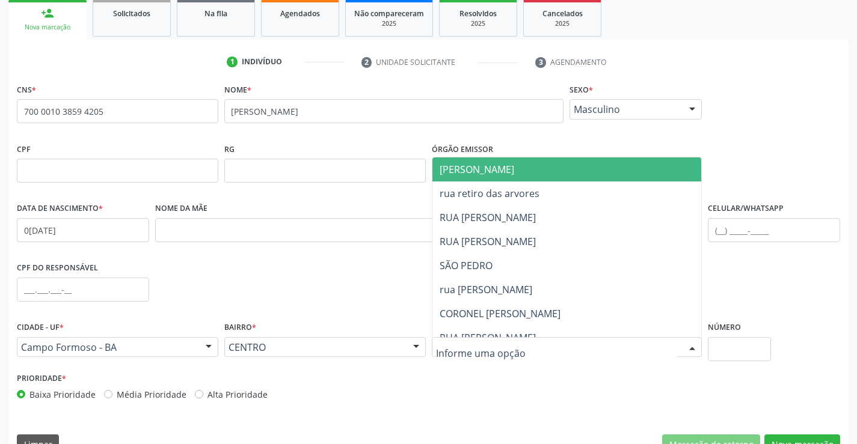
click at [487, 170] on span "[PERSON_NAME]" at bounding box center [477, 169] width 75 height 13
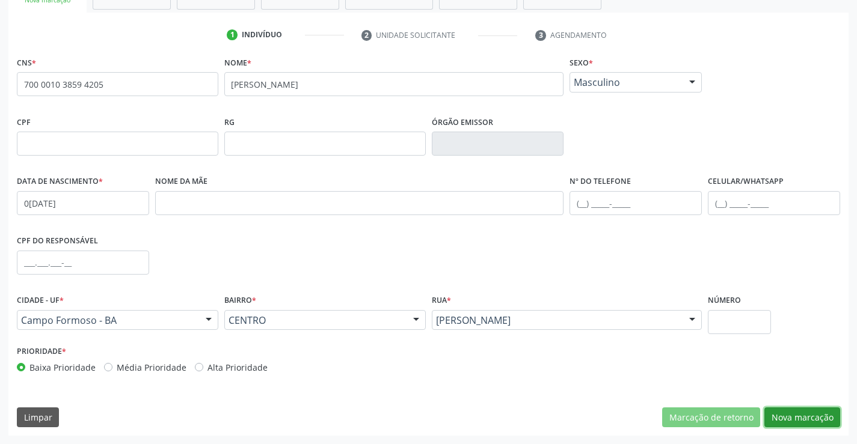
click at [787, 411] on button "Nova marcação" at bounding box center [802, 418] width 76 height 20
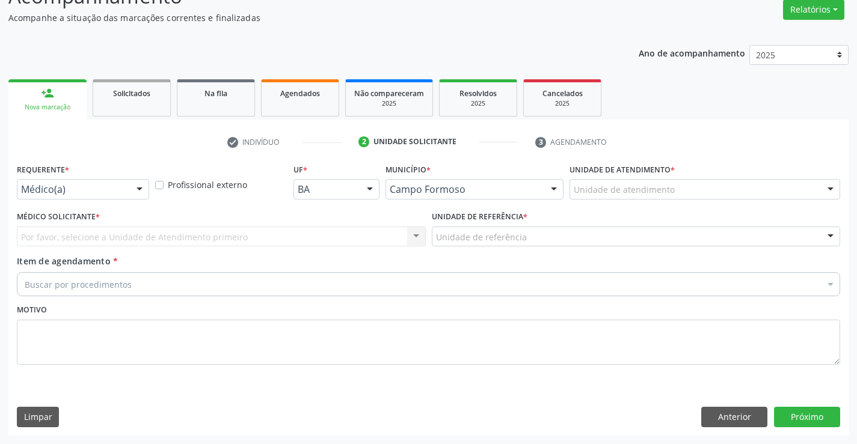
scroll to position [100, 0]
click at [126, 187] on div "Médico(a)" at bounding box center [83, 189] width 132 height 20
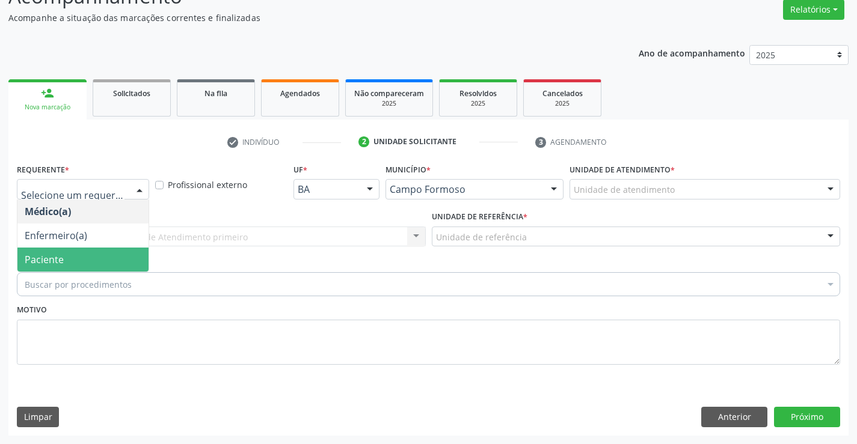
drag, startPoint x: 79, startPoint y: 257, endPoint x: 162, endPoint y: 233, distance: 86.6
click at [80, 256] on span "Paciente" at bounding box center [82, 260] width 131 height 24
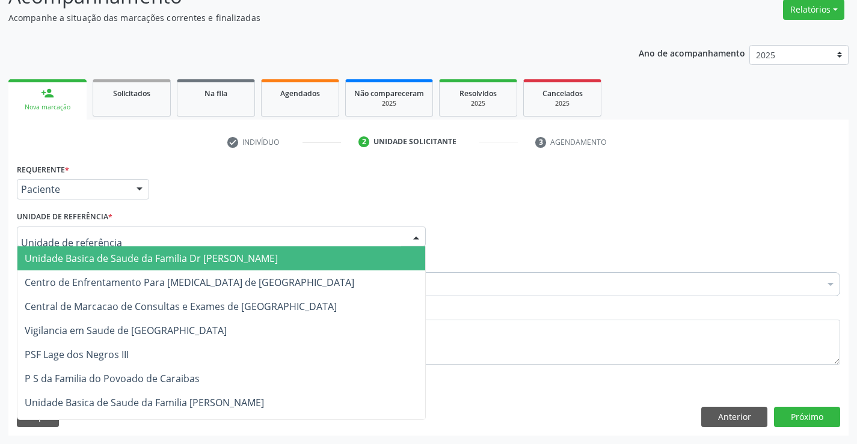
click at [170, 230] on div at bounding box center [221, 237] width 409 height 20
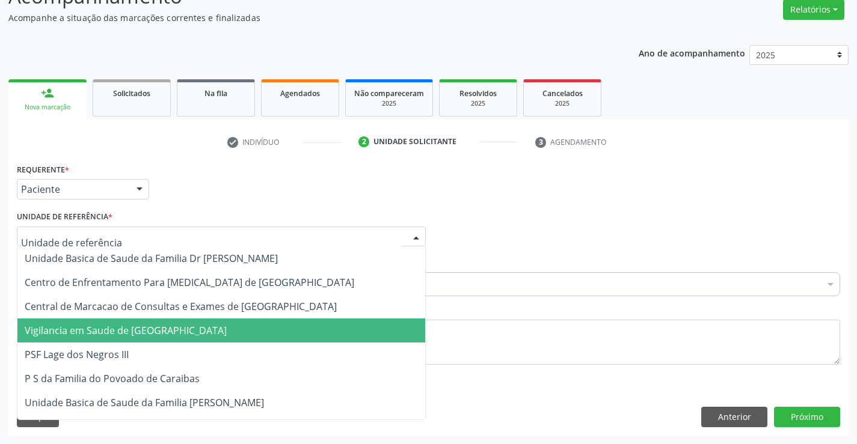
click at [191, 319] on span "Vigilancia em Saude de [GEOGRAPHIC_DATA]" at bounding box center [221, 331] width 408 height 24
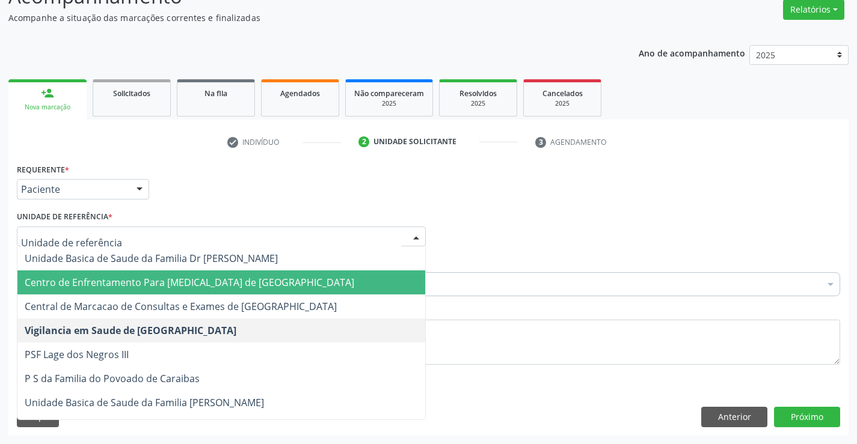
click at [210, 293] on span "Centro de Enfrentamento Para [MEDICAL_DATA] de [GEOGRAPHIC_DATA]" at bounding box center [221, 283] width 408 height 24
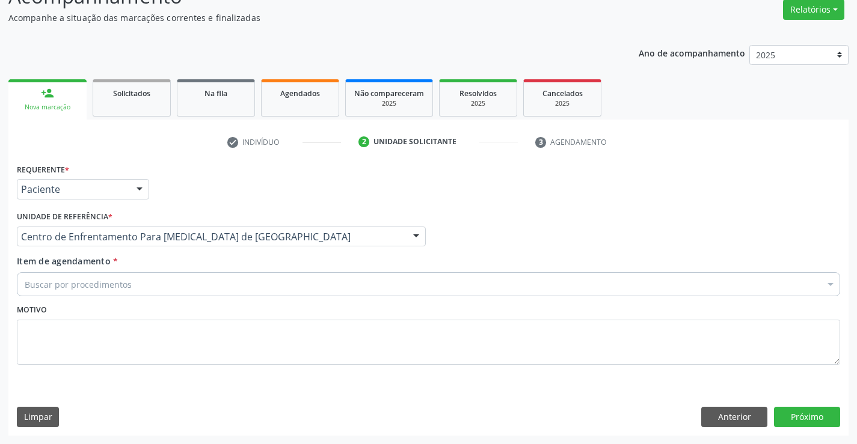
click at [227, 244] on div "Centro de Enfrentamento Para [MEDICAL_DATA] de [GEOGRAPHIC_DATA]" at bounding box center [221, 237] width 409 height 20
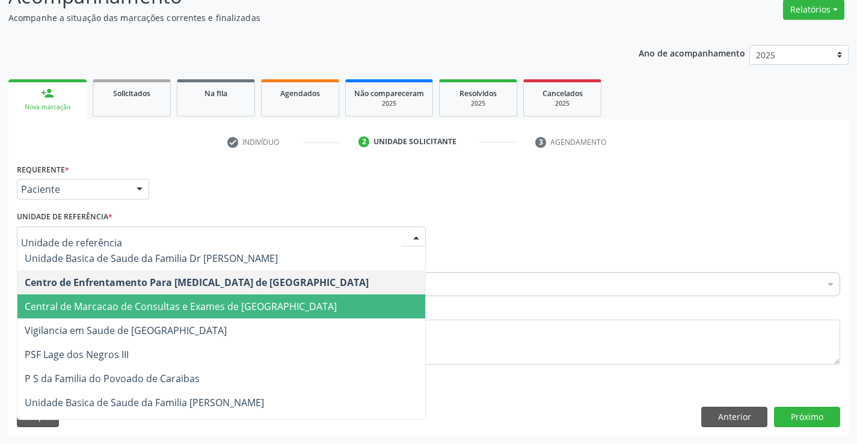
click at [208, 300] on span "Central de Marcacao de Consultas e Exames de [GEOGRAPHIC_DATA]" at bounding box center [181, 306] width 312 height 13
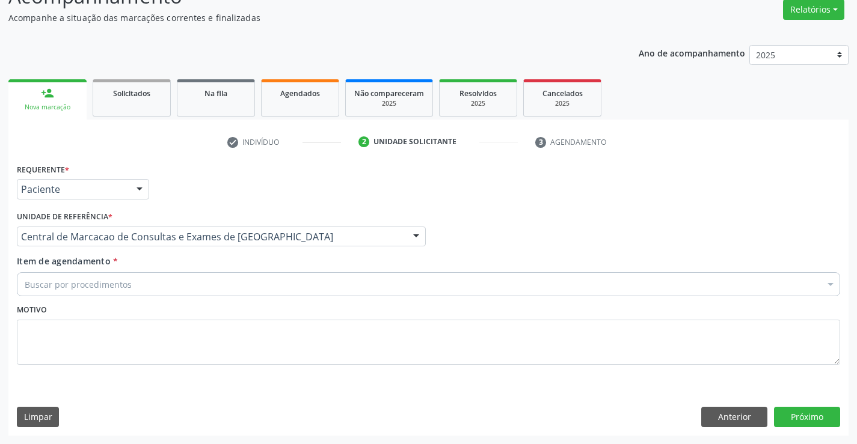
click at [207, 286] on div "Buscar por procedimentos" at bounding box center [428, 284] width 823 height 24
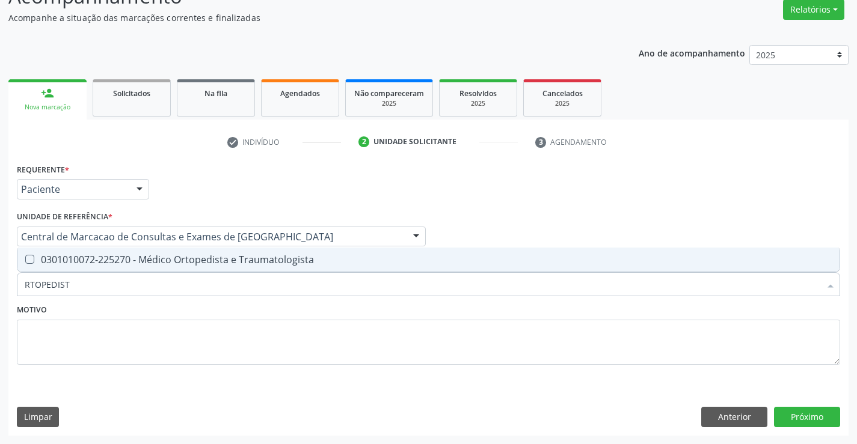
type input "RTOPEDISTA"
click at [204, 261] on div "0301010072-225270 - Médico Ortopedista e Traumatologista" at bounding box center [429, 260] width 808 height 10
checkbox Traumatologista "true"
click at [793, 419] on button "Próximo" at bounding box center [807, 417] width 66 height 20
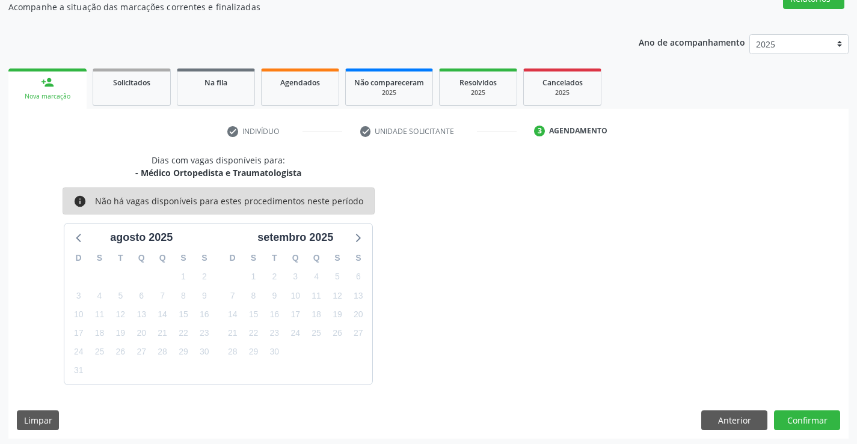
scroll to position [114, 0]
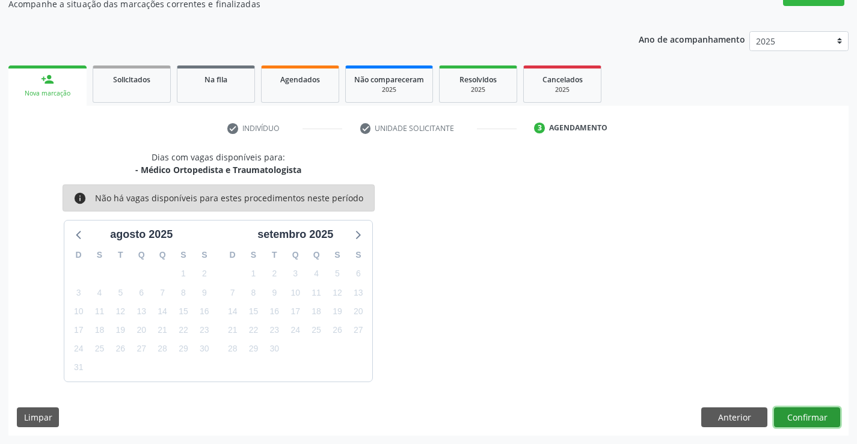
click at [821, 420] on button "Confirmar" at bounding box center [807, 418] width 66 height 20
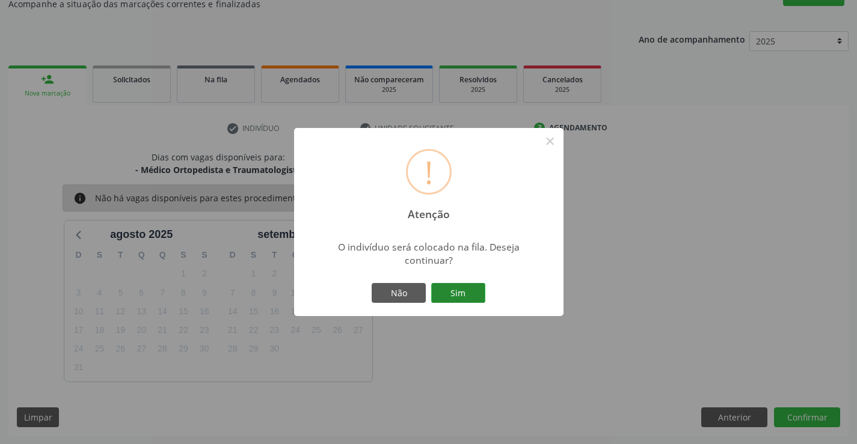
click at [449, 287] on button "Sim" at bounding box center [458, 293] width 54 height 20
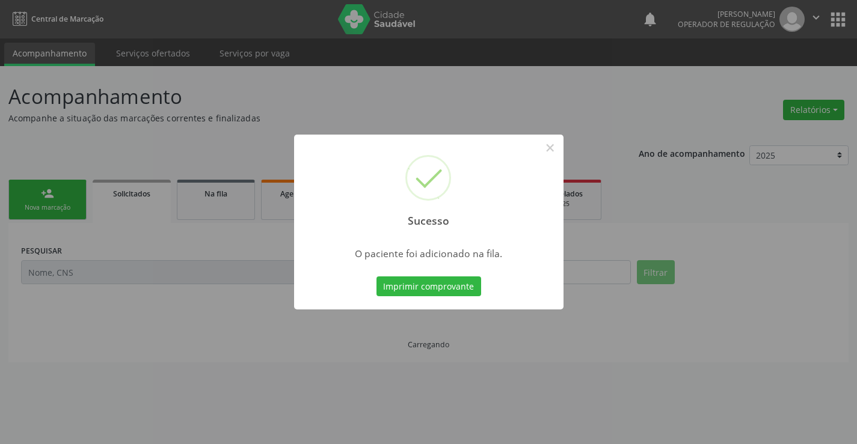
scroll to position [0, 0]
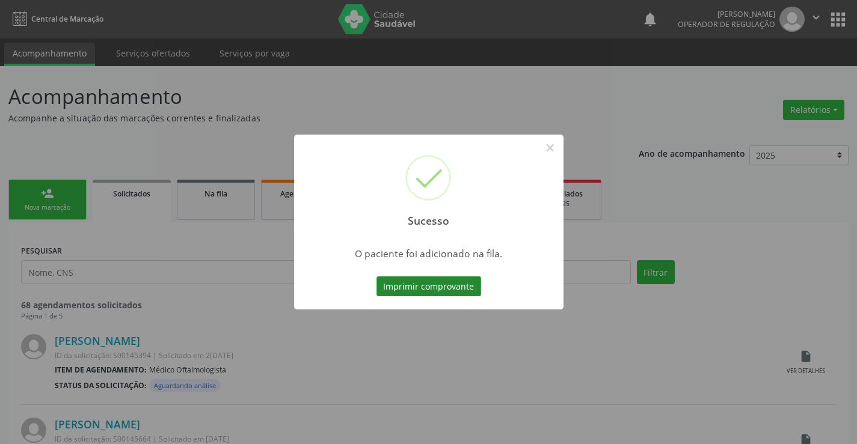
click at [438, 284] on button "Imprimir comprovante" at bounding box center [428, 287] width 105 height 20
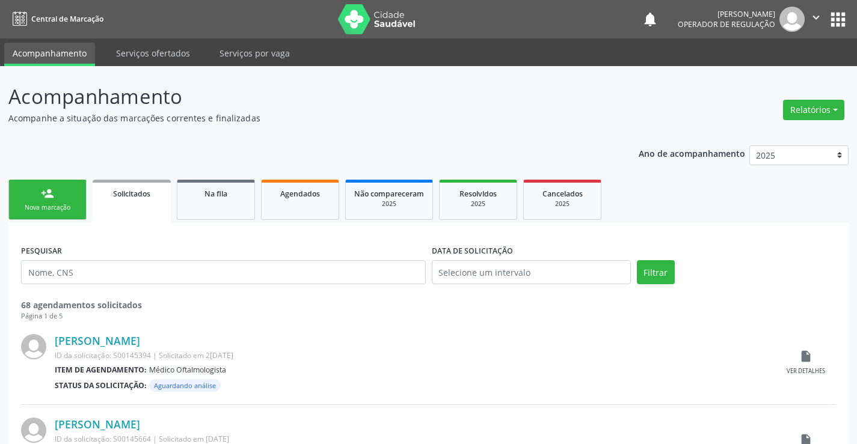
click at [69, 206] on div "Nova marcação" at bounding box center [47, 207] width 60 height 9
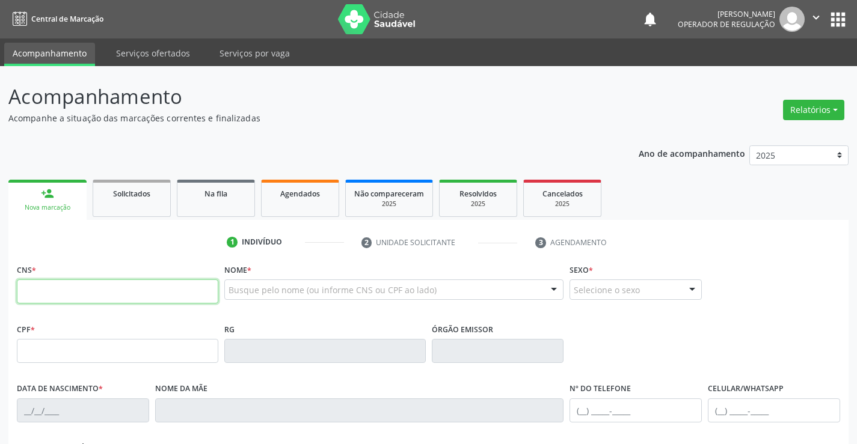
click at [107, 295] on input "text" at bounding box center [117, 292] width 201 height 24
type input "700 6094 5781 8066"
type input "0638982332"
type input "0[DATE]"
type input "[PHONE_NUMBER]"
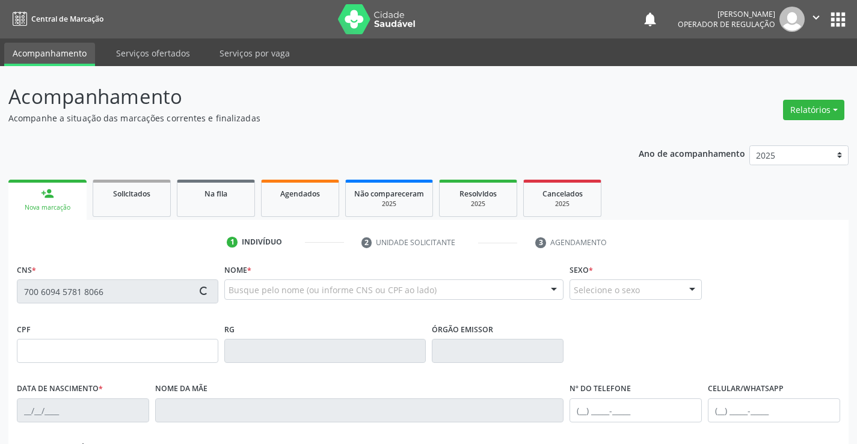
type input "[PHONE_NUMBER]"
type input "638.236.085-68"
type input "108"
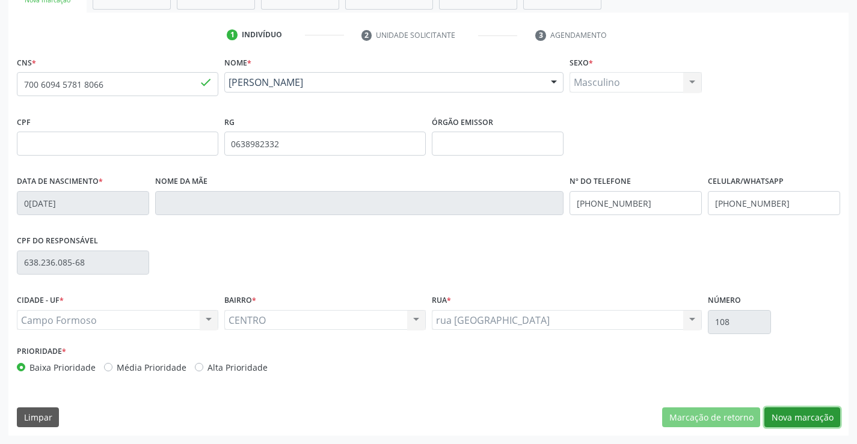
click at [803, 418] on button "Nova marcação" at bounding box center [802, 418] width 76 height 20
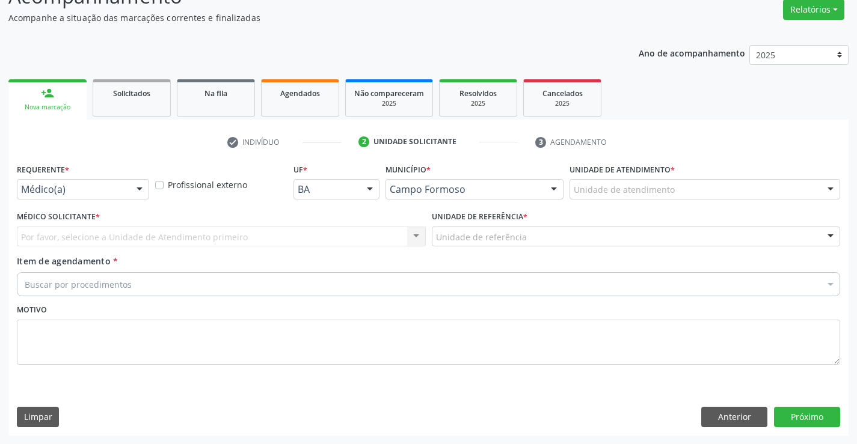
scroll to position [100, 0]
drag, startPoint x: 132, startPoint y: 187, endPoint x: 100, endPoint y: 244, distance: 65.4
click at [131, 188] on div at bounding box center [140, 190] width 18 height 20
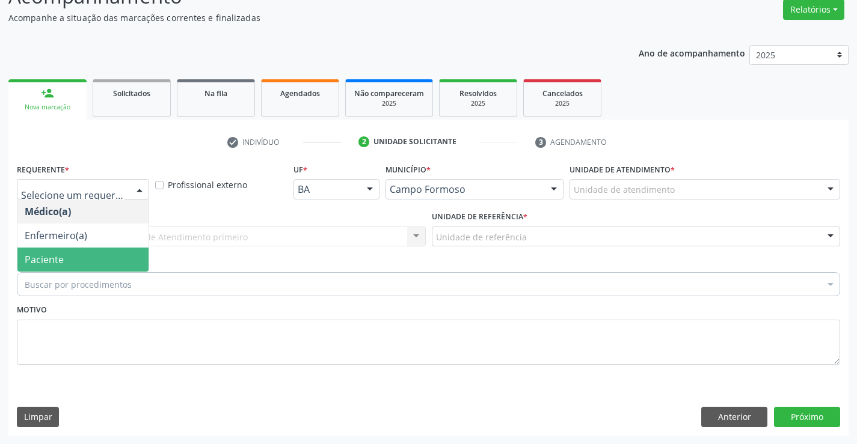
click at [73, 262] on span "Paciente" at bounding box center [82, 260] width 131 height 24
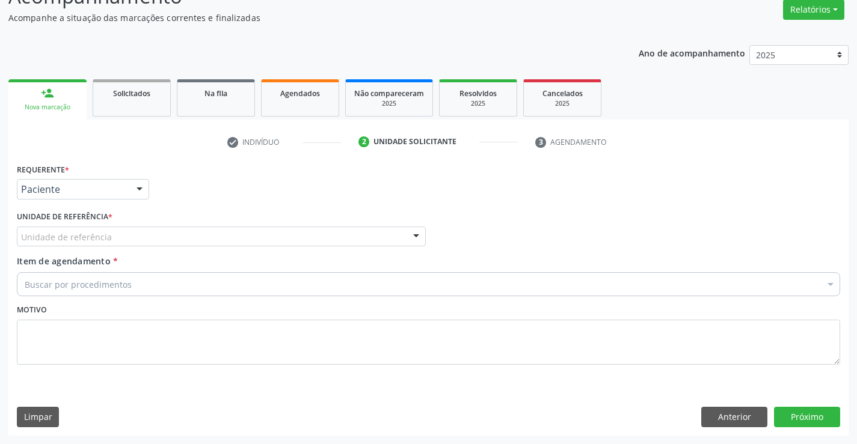
click at [205, 243] on div "Unidade de referência" at bounding box center [221, 237] width 409 height 20
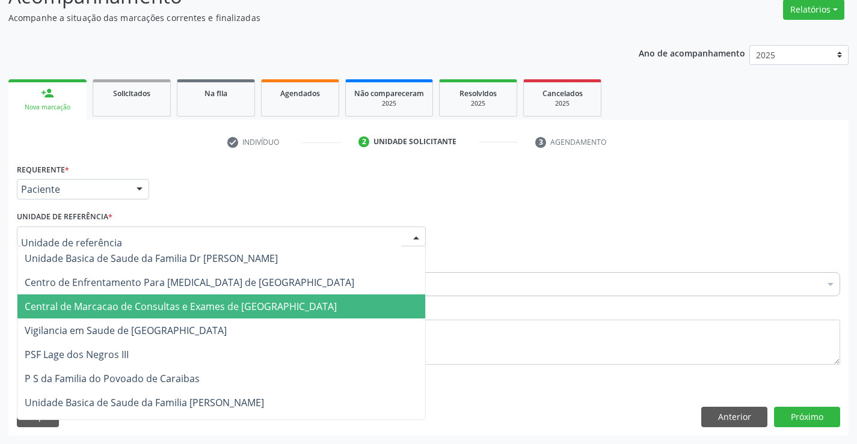
click at [210, 309] on span "Central de Marcacao de Consultas e Exames de [GEOGRAPHIC_DATA]" at bounding box center [181, 306] width 312 height 13
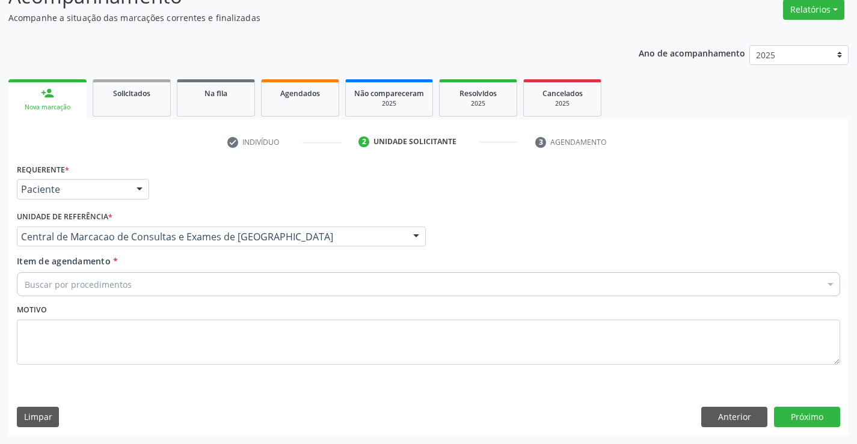
click at [241, 284] on div "Buscar por procedimentos" at bounding box center [428, 284] width 823 height 24
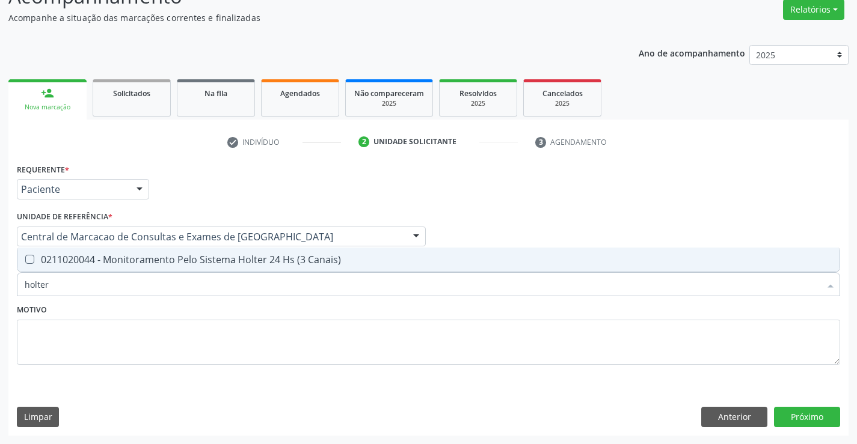
click at [248, 244] on div "Requerente * Paciente Médico(a) Enfermeiro(a) Paciente Nenhum resultado encontr…" at bounding box center [428, 271] width 823 height 221
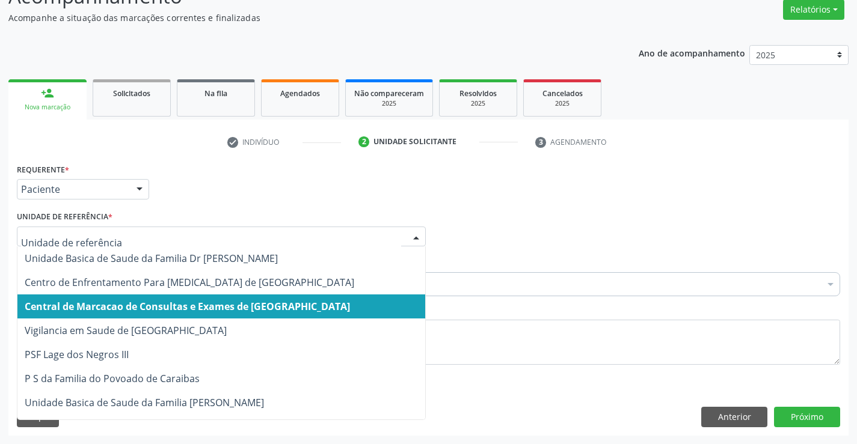
click at [221, 298] on span "Central de Marcacao de Consultas e Exames de [GEOGRAPHIC_DATA]" at bounding box center [221, 307] width 408 height 24
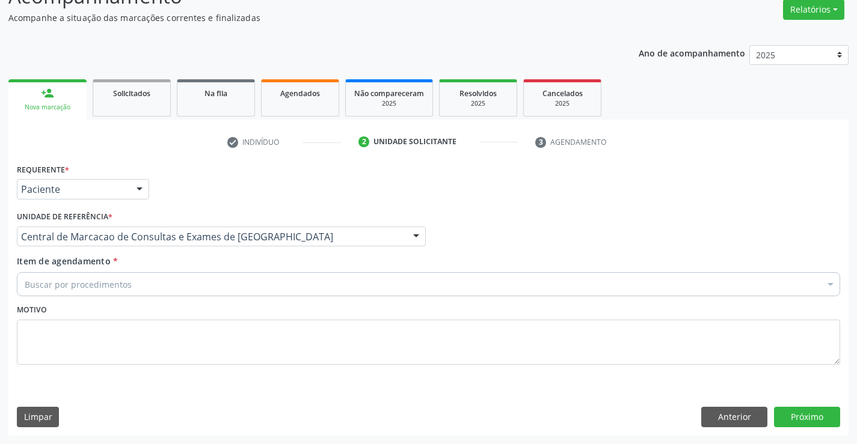
click at [241, 281] on div "Buscar por procedimentos" at bounding box center [428, 284] width 823 height 24
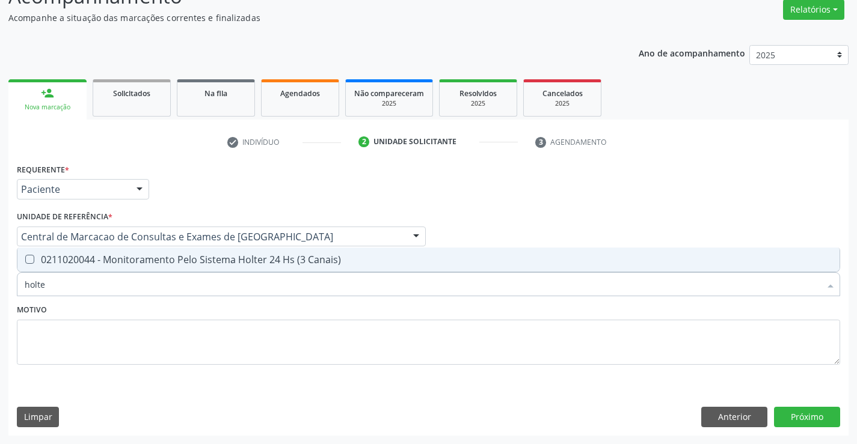
type input "holter"
click at [239, 268] on span "0211020044 - Monitoramento Pelo Sistema Holter 24 Hs (3 Canais)" at bounding box center [428, 260] width 822 height 24
checkbox Canais\) "true"
click at [814, 403] on div "Requerente * Paciente Médico(a) Enfermeiro(a) Paciente Nenhum resultado encontr…" at bounding box center [428, 298] width 840 height 275
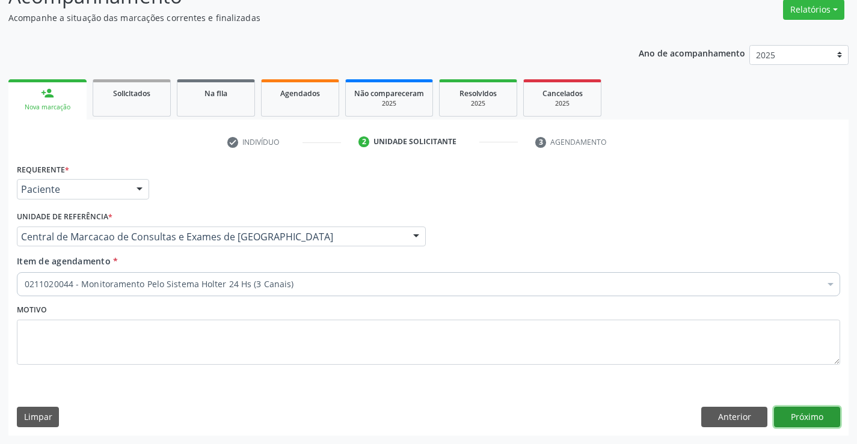
click at [815, 413] on button "Próximo" at bounding box center [807, 417] width 66 height 20
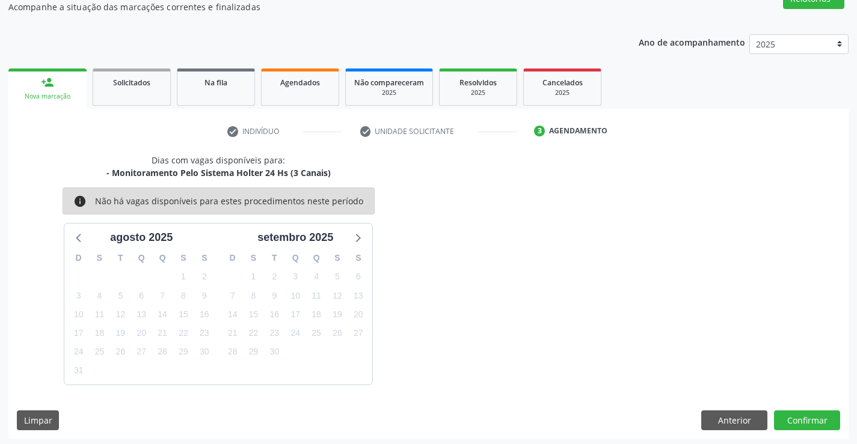
scroll to position [114, 0]
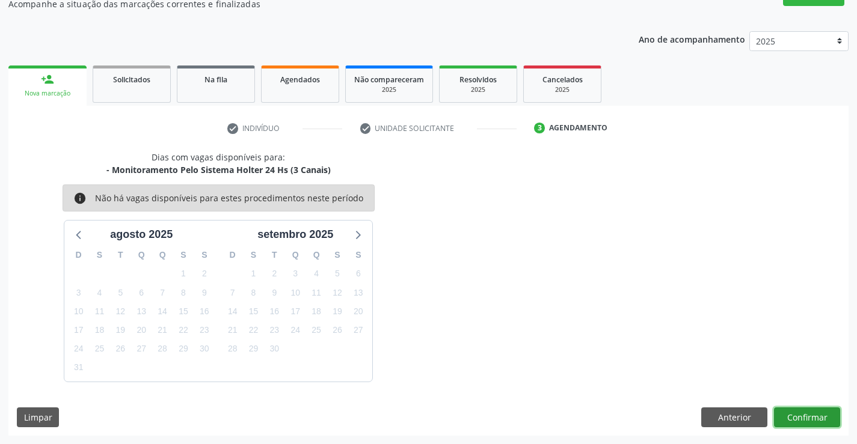
click at [824, 423] on button "Confirmar" at bounding box center [807, 418] width 66 height 20
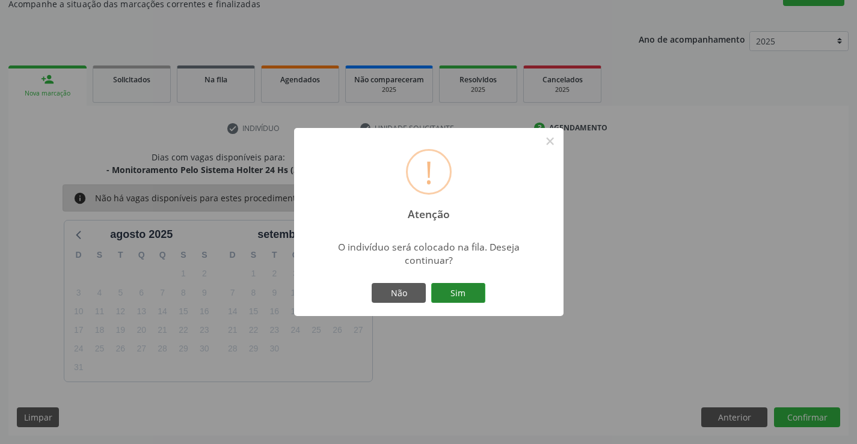
click at [470, 301] on button "Sim" at bounding box center [458, 293] width 54 height 20
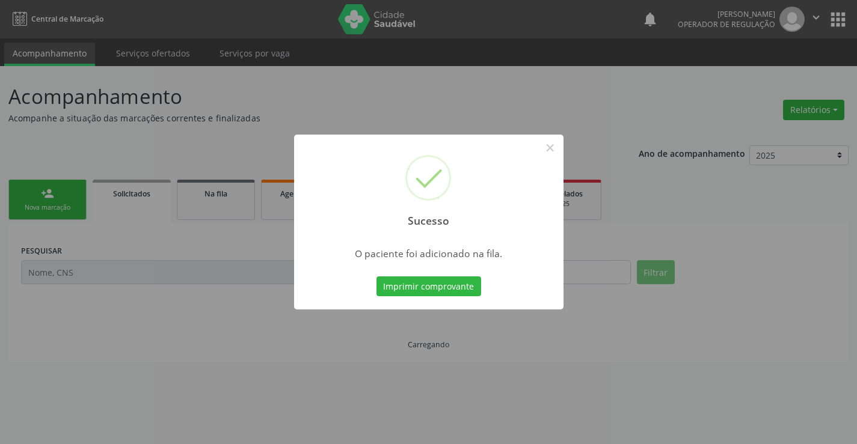
scroll to position [0, 0]
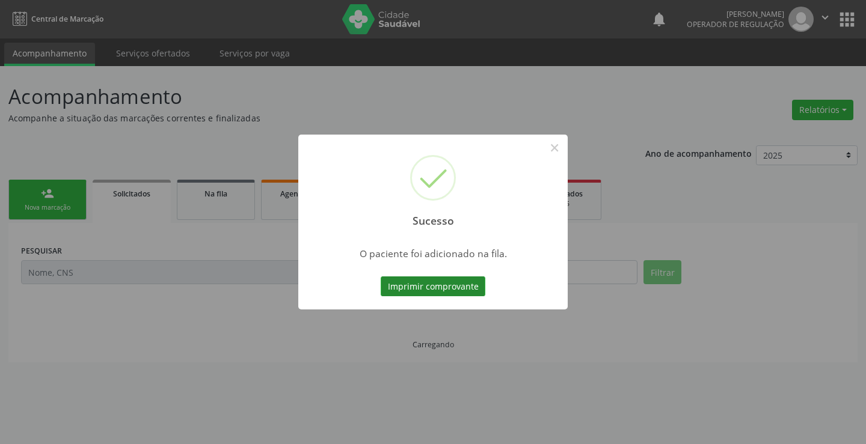
click at [475, 281] on button "Imprimir comprovante" at bounding box center [433, 287] width 105 height 20
